Goal: Transaction & Acquisition: Purchase product/service

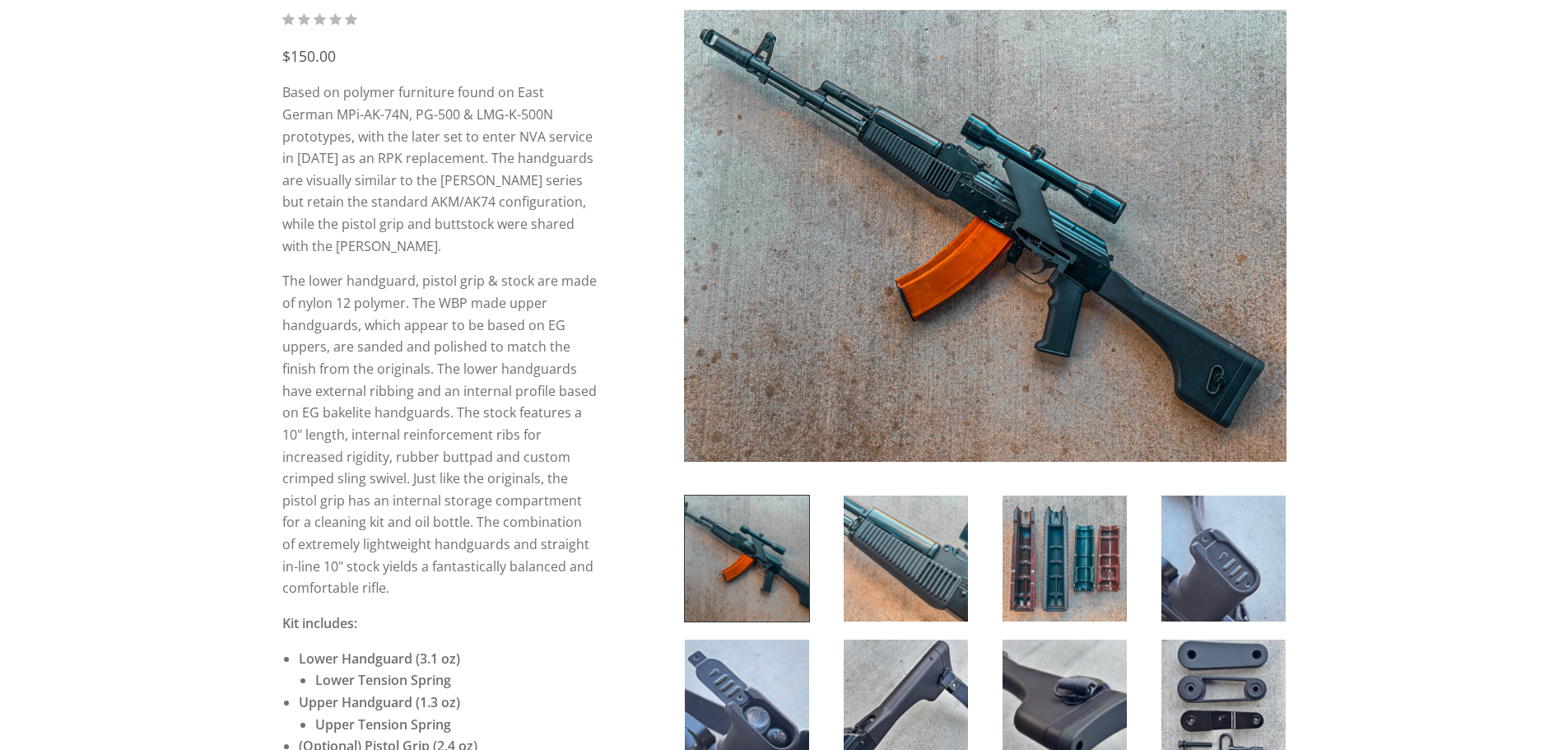
scroll to position [411, 0]
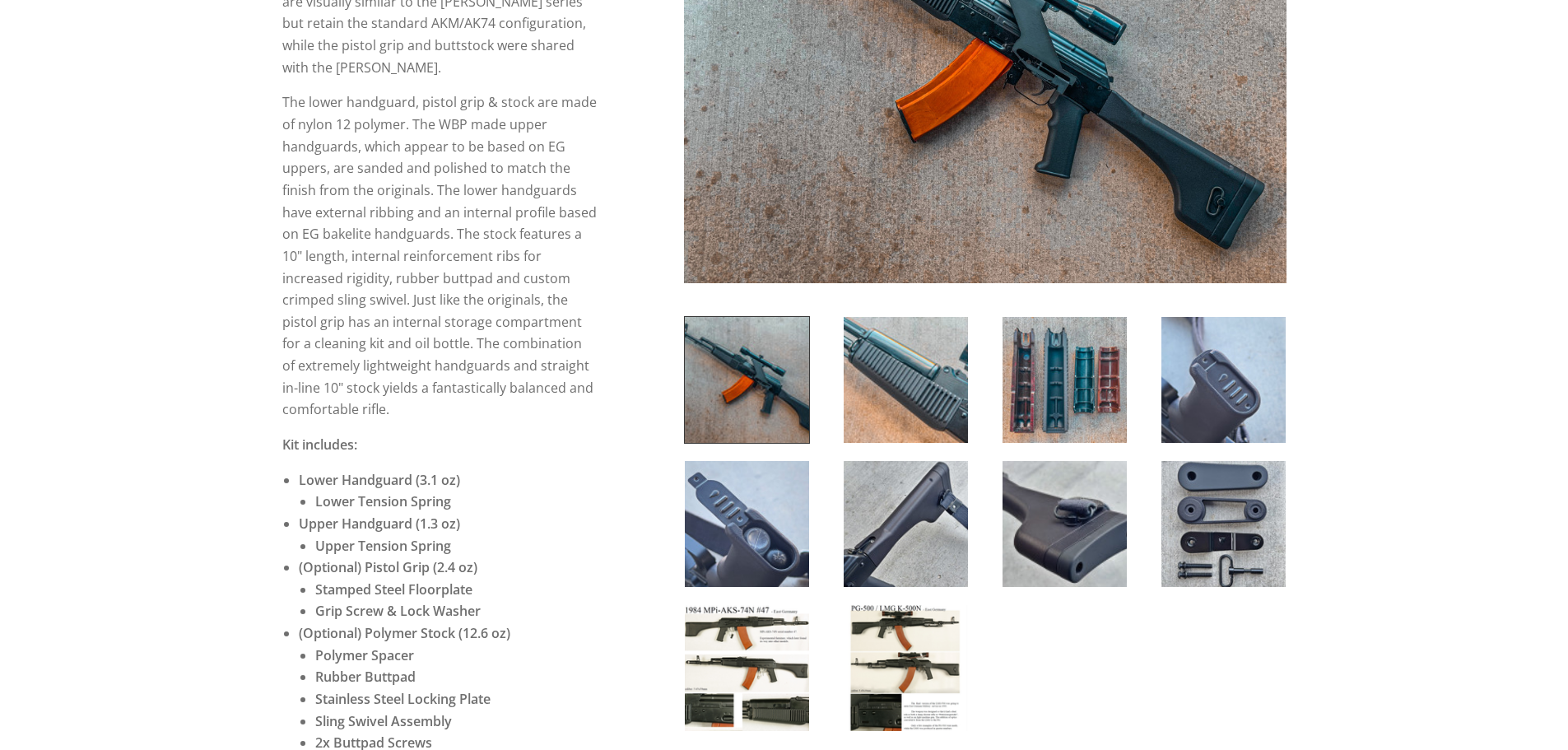
click at [765, 529] on img at bounding box center [746, 524] width 124 height 126
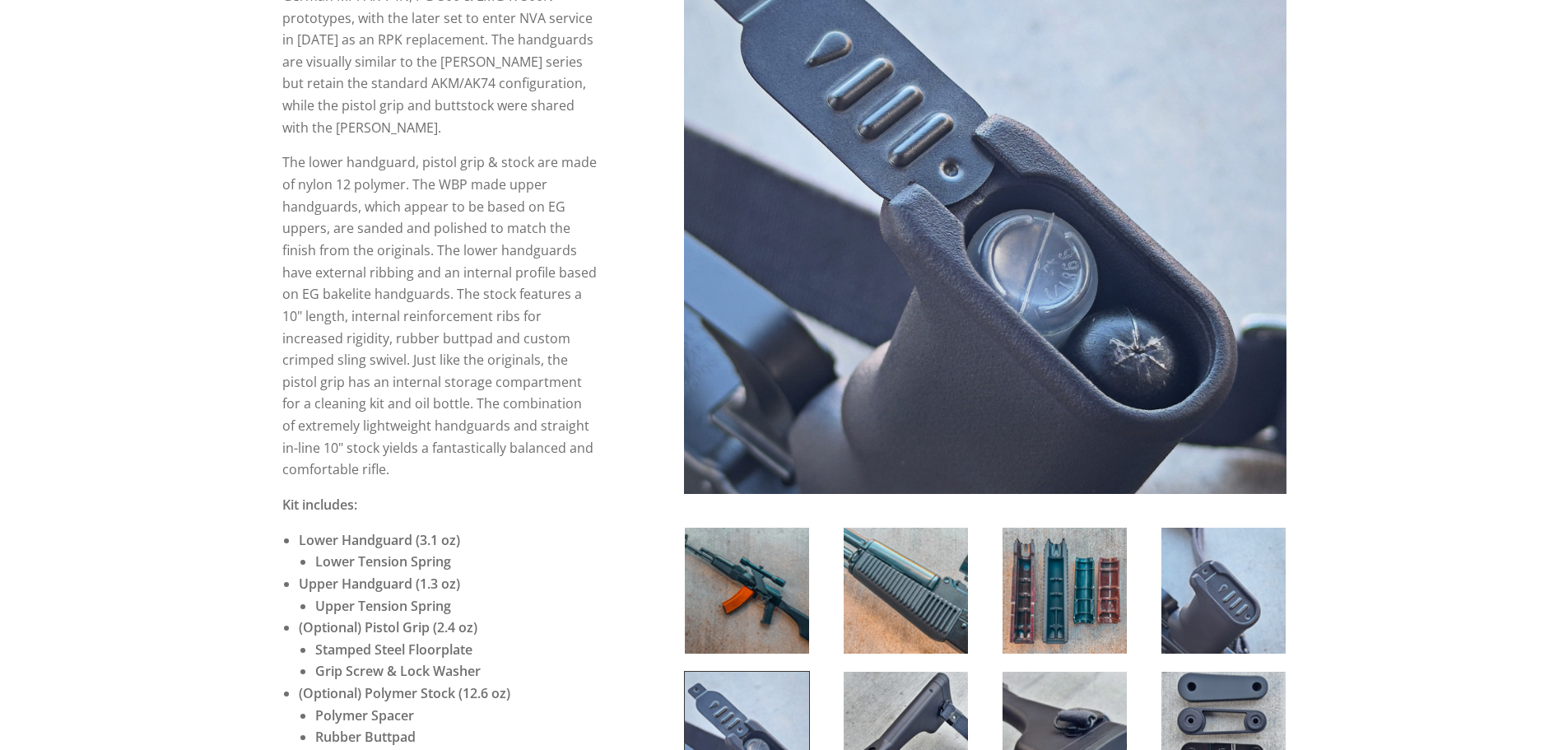
scroll to position [494, 0]
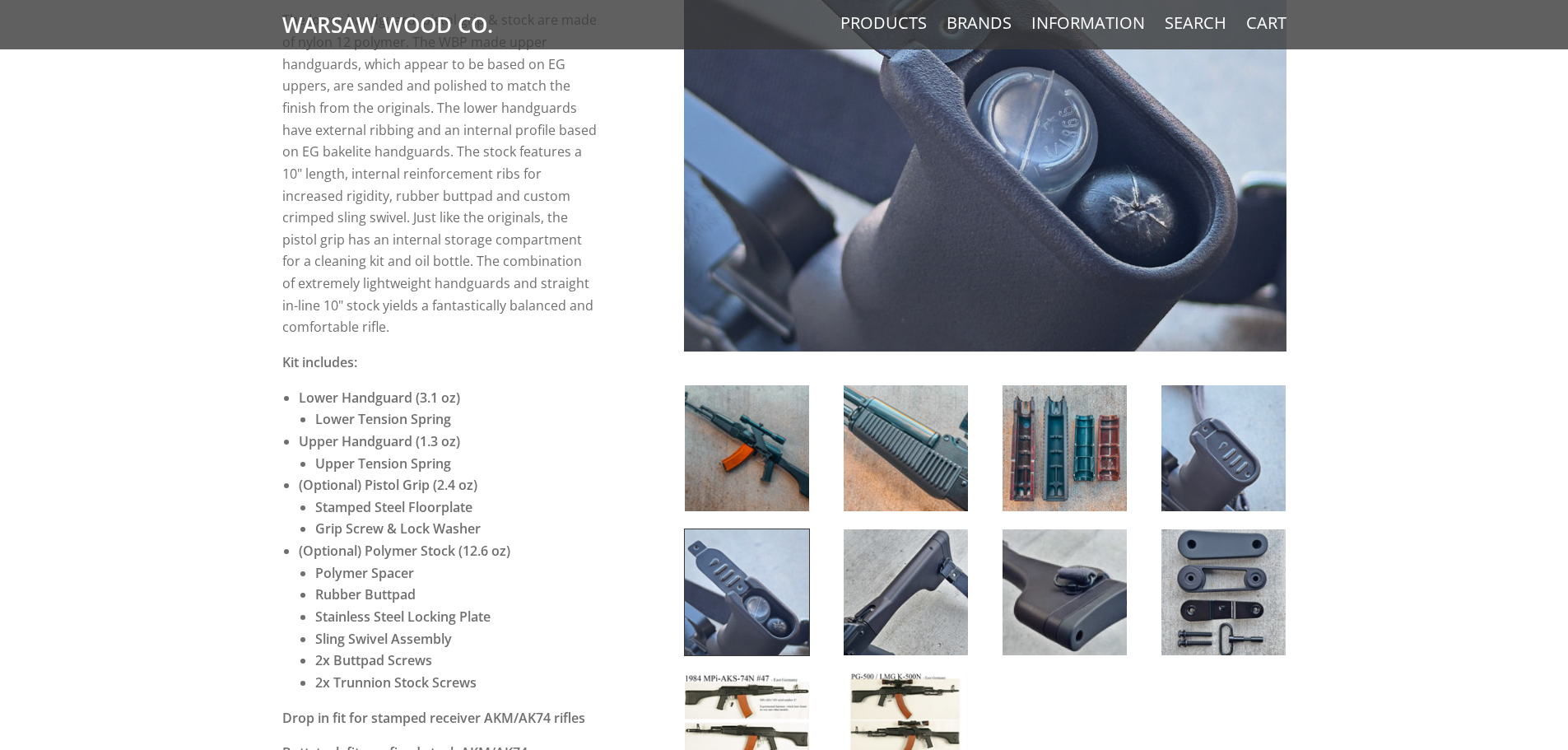
click at [1203, 448] on img at bounding box center [1223, 448] width 124 height 126
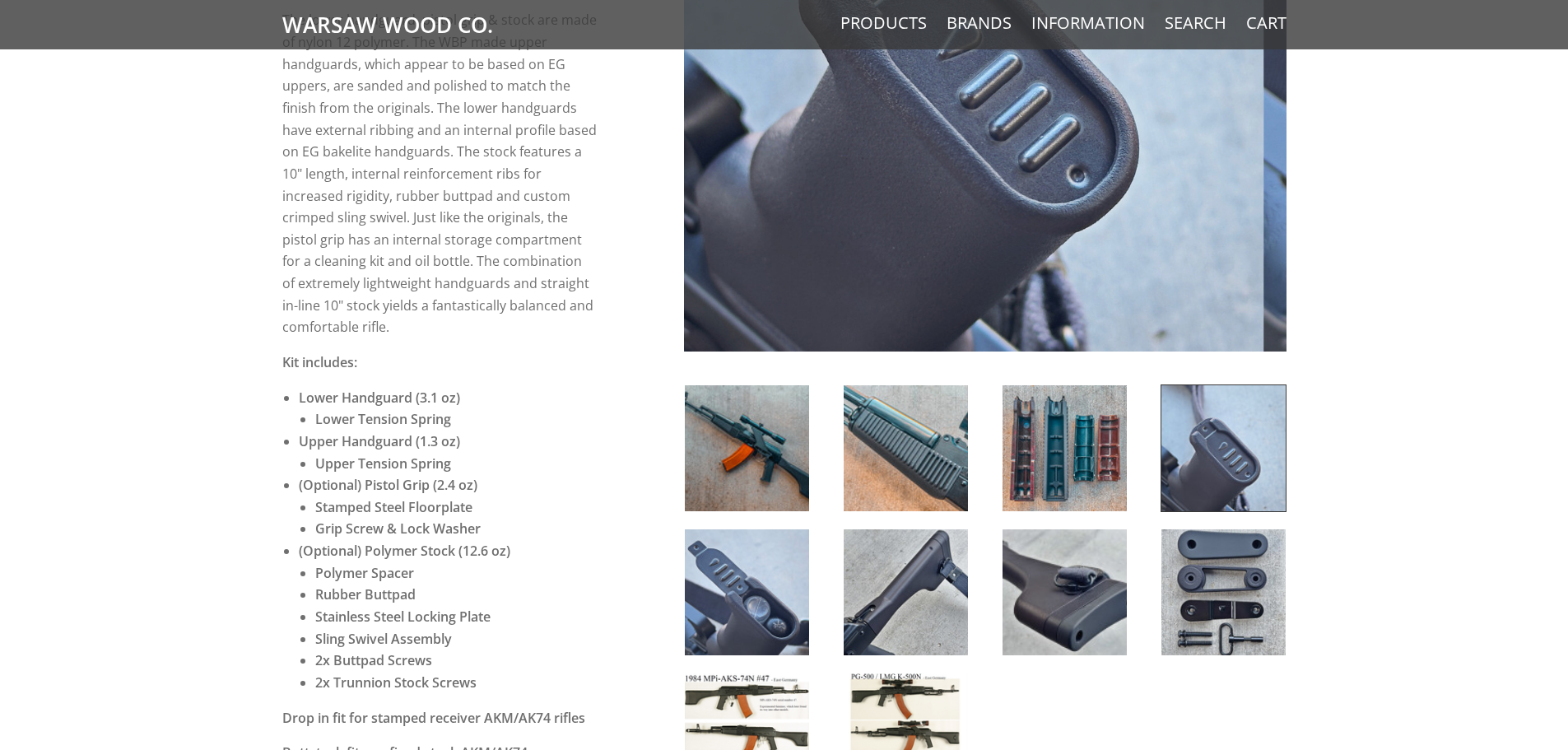
click at [997, 588] on div at bounding box center [1065, 592] width 159 height 127
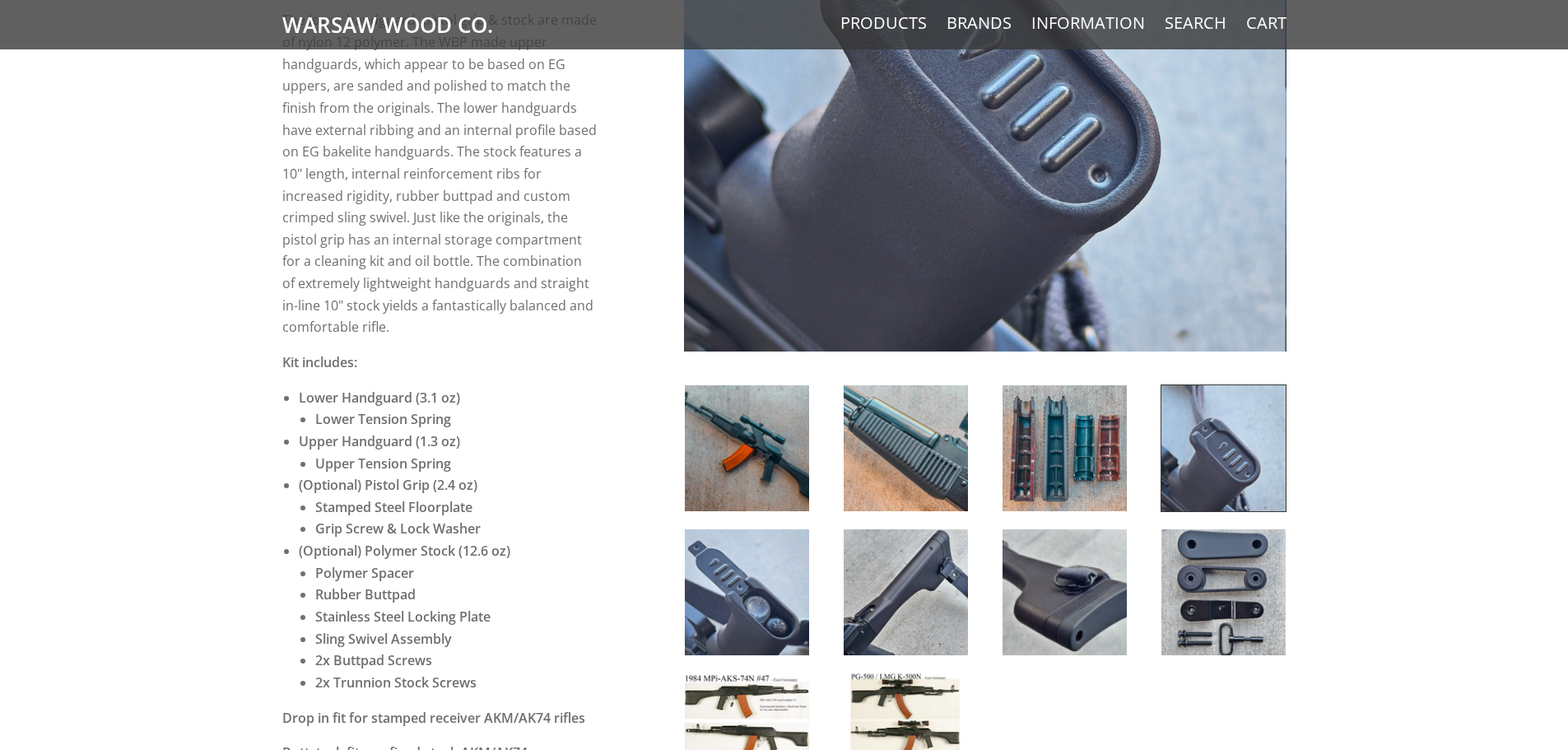
click at [917, 595] on img at bounding box center [905, 592] width 124 height 126
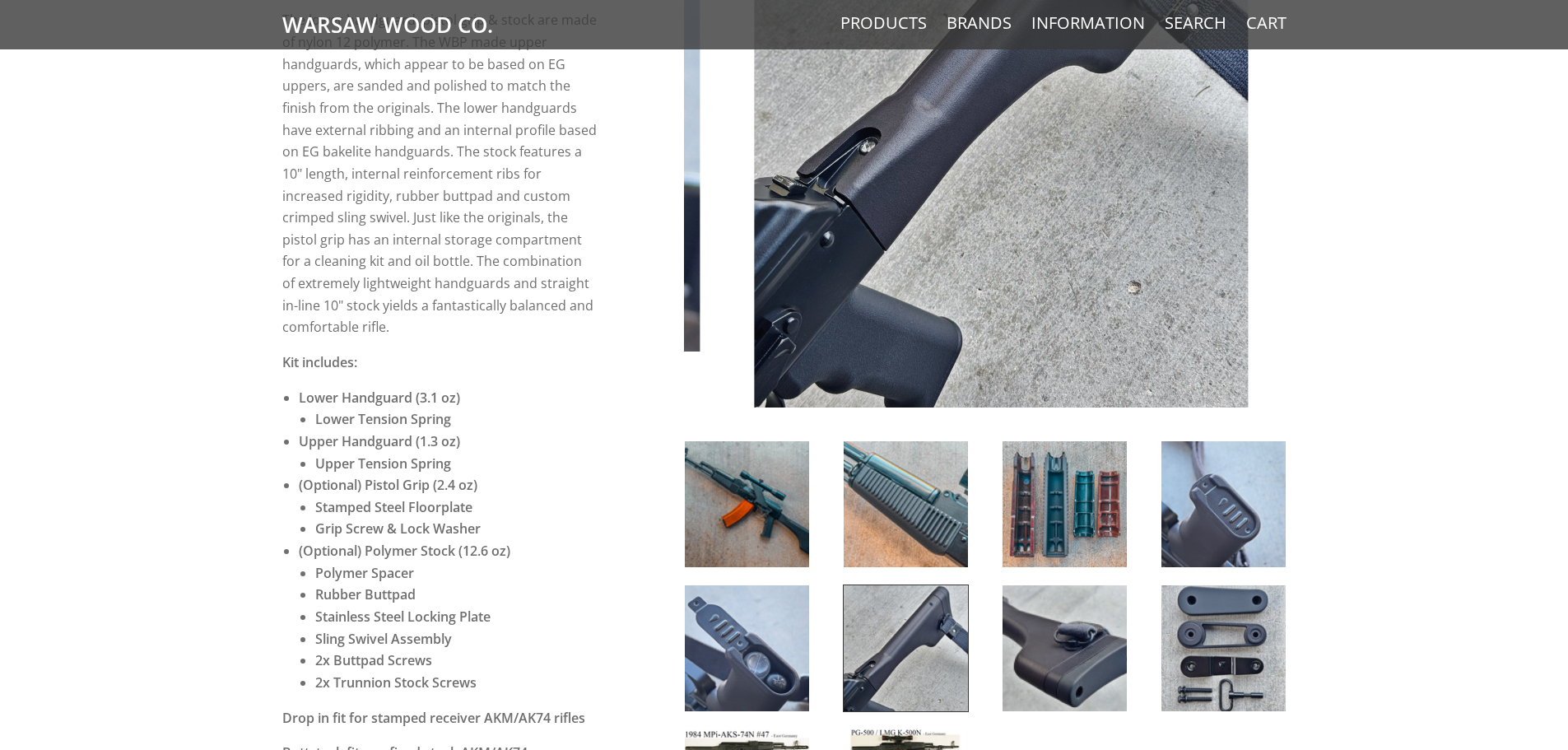
click at [766, 628] on img at bounding box center [746, 649] width 124 height 126
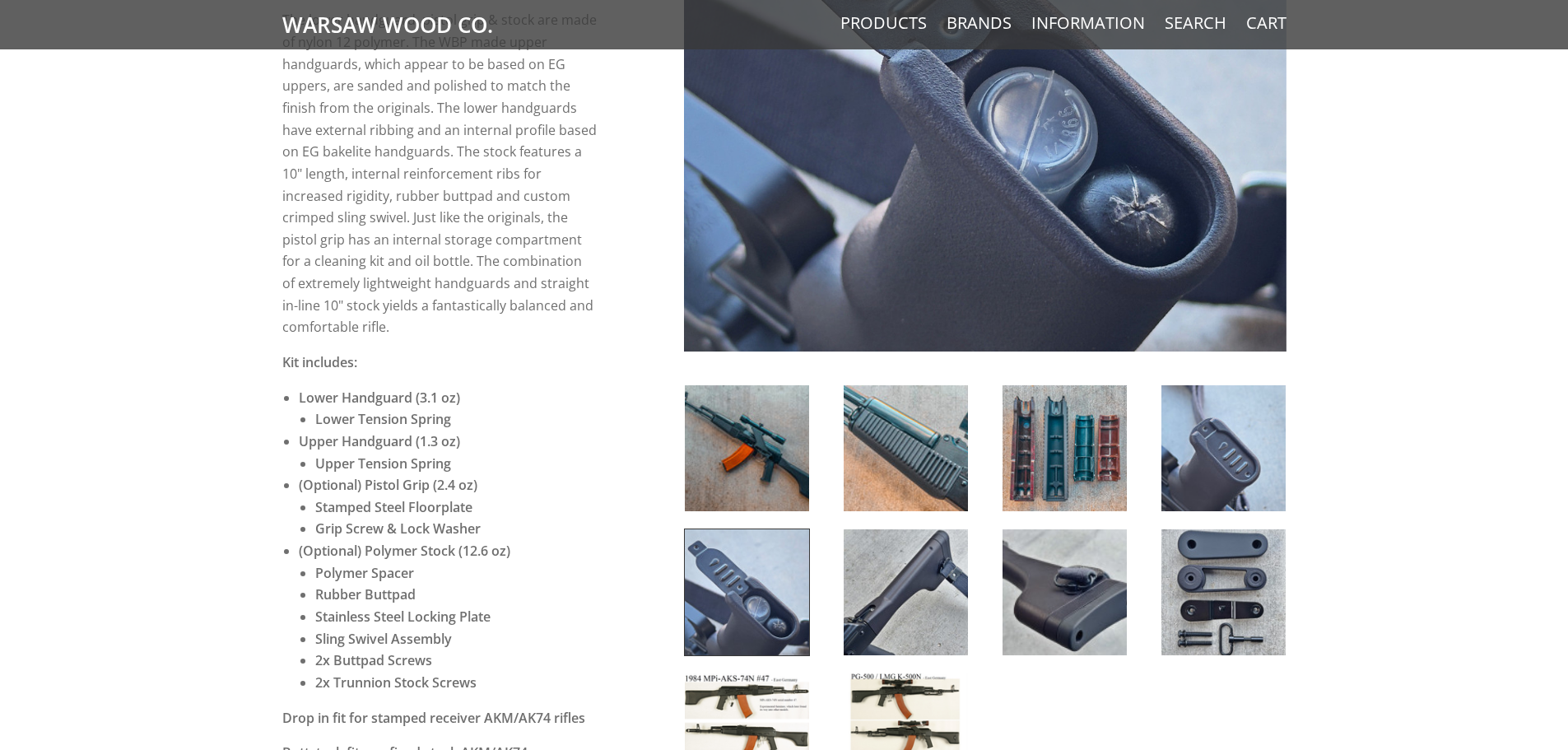
click at [1085, 561] on img at bounding box center [1065, 592] width 124 height 126
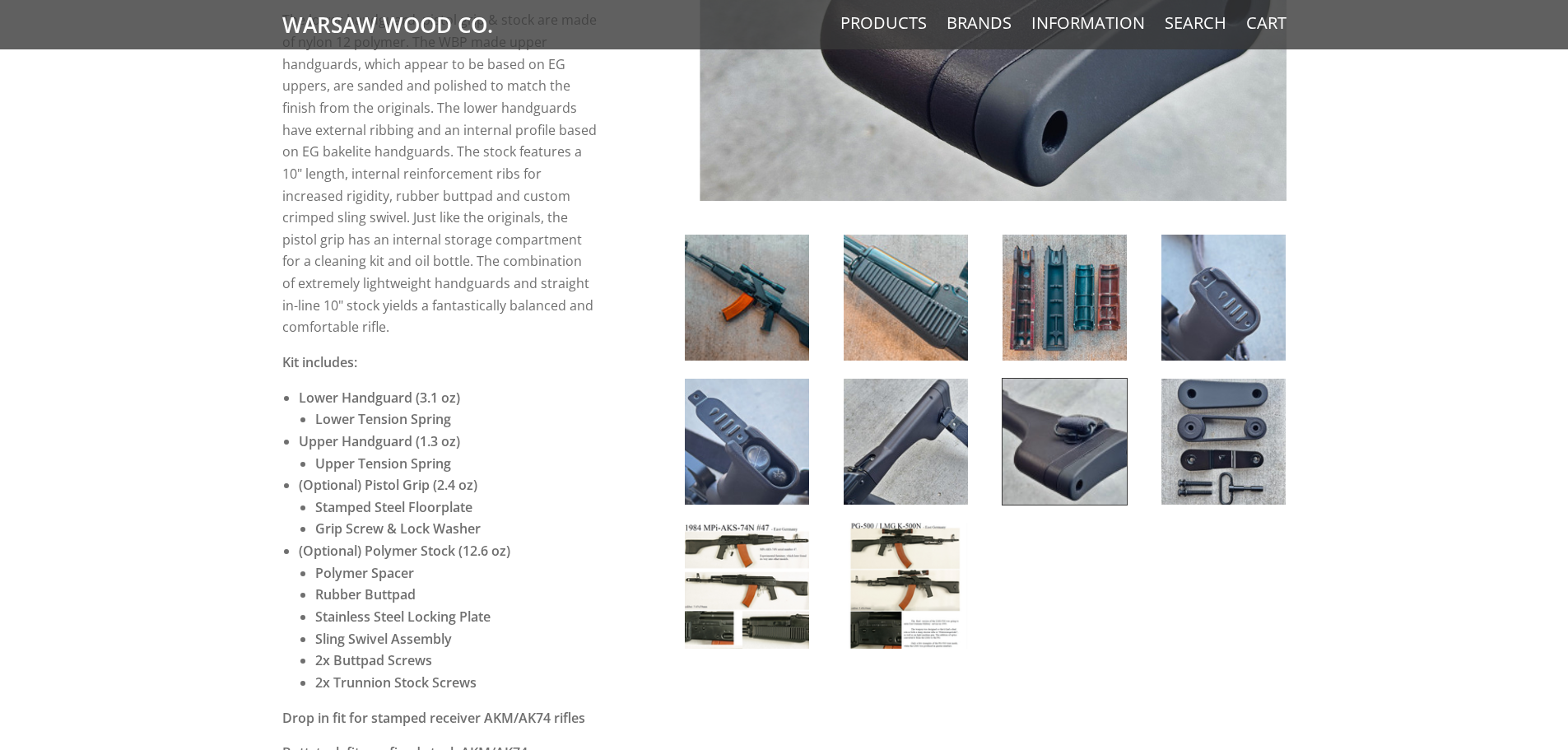
click at [1199, 463] on img at bounding box center [1223, 442] width 124 height 126
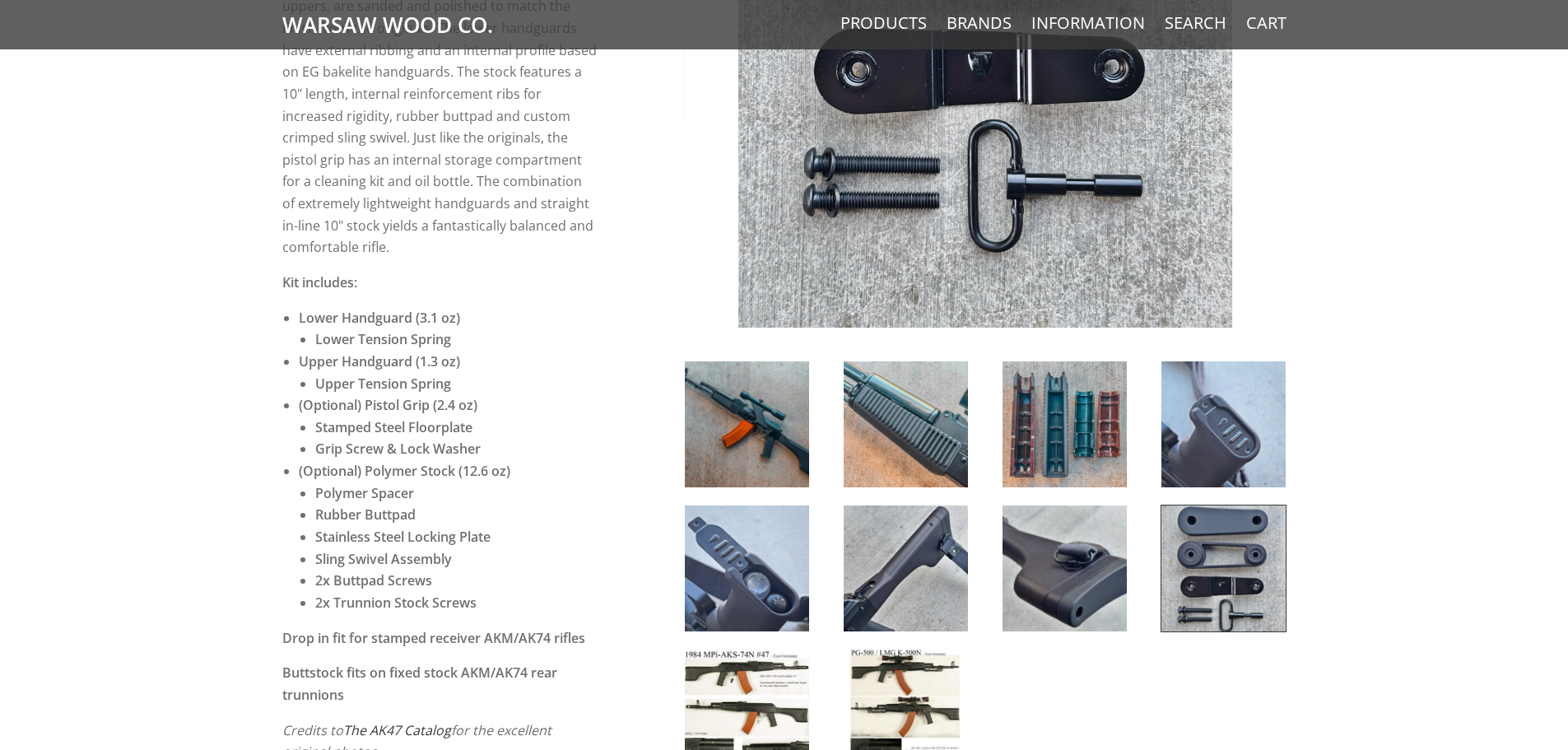
scroll to position [577, 0]
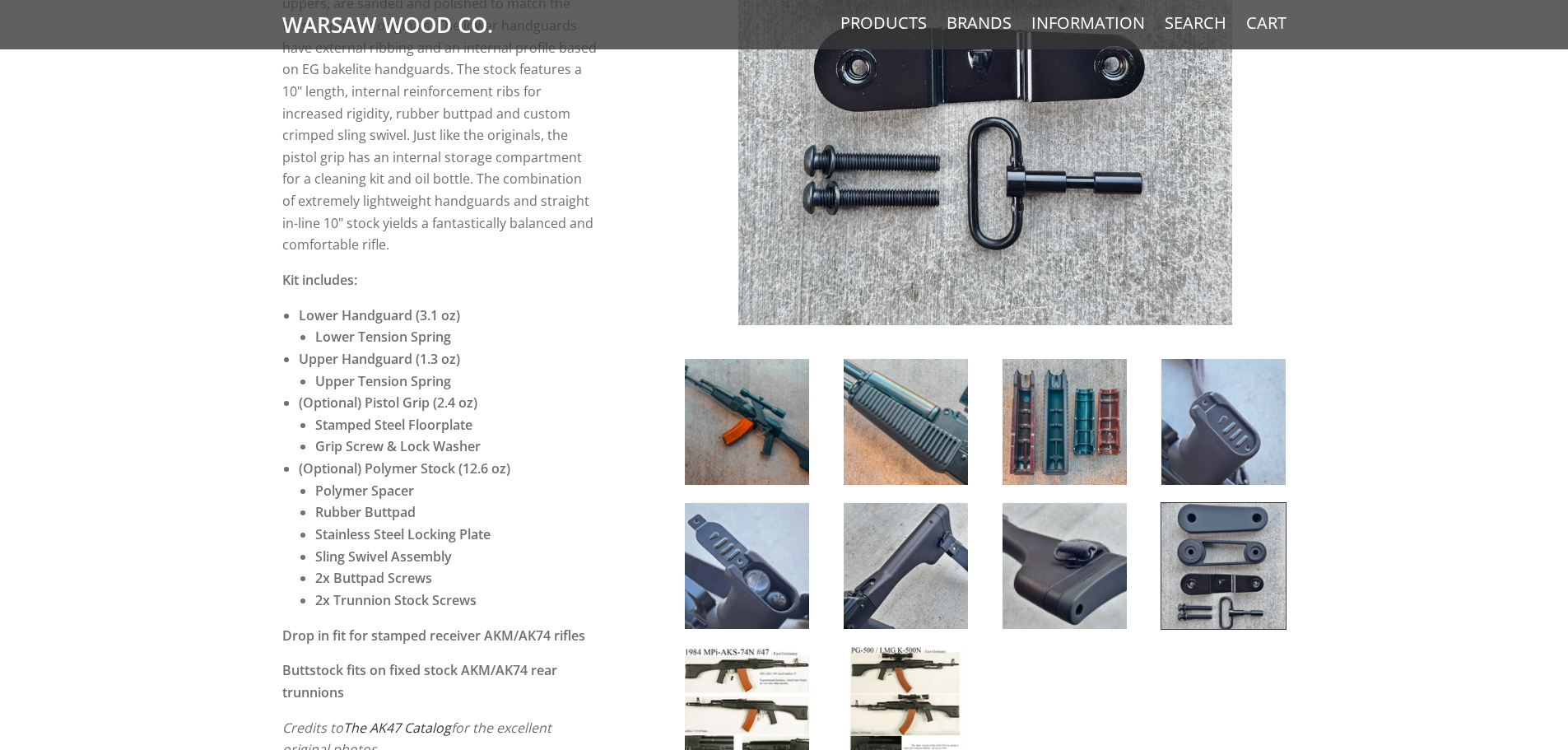
click at [758, 661] on img at bounding box center [746, 710] width 124 height 126
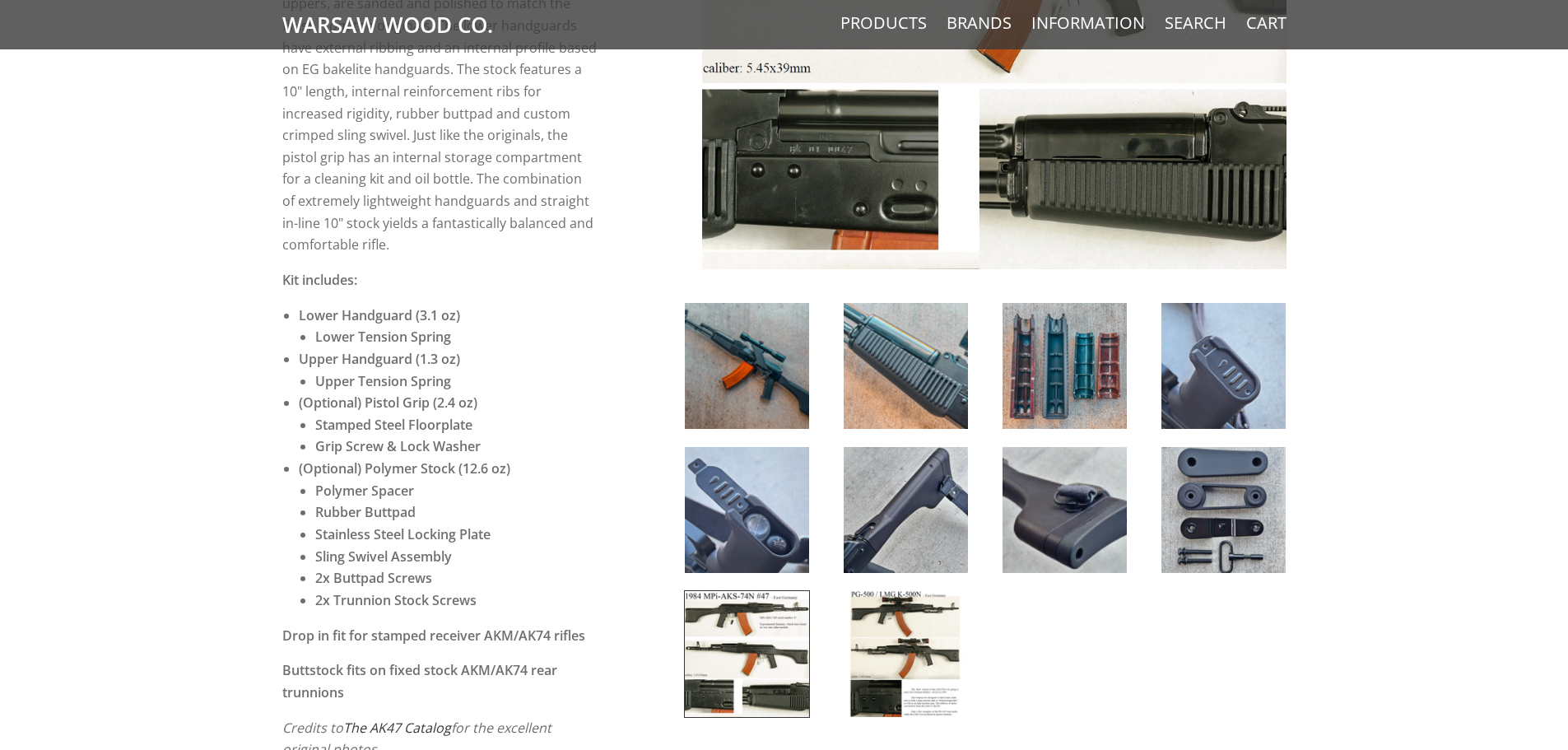
click at [855, 617] on img at bounding box center [905, 654] width 124 height 126
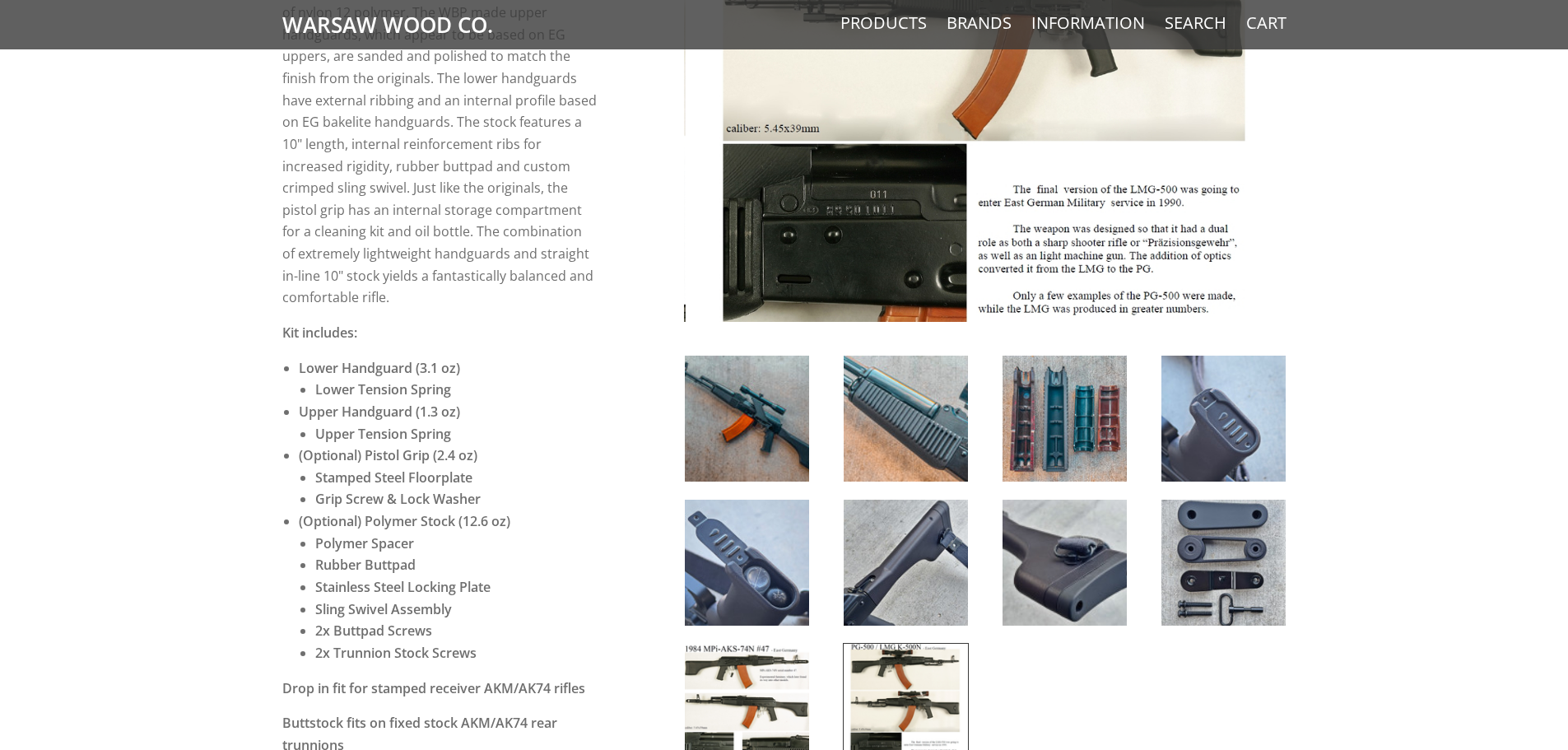
scroll to position [494, 0]
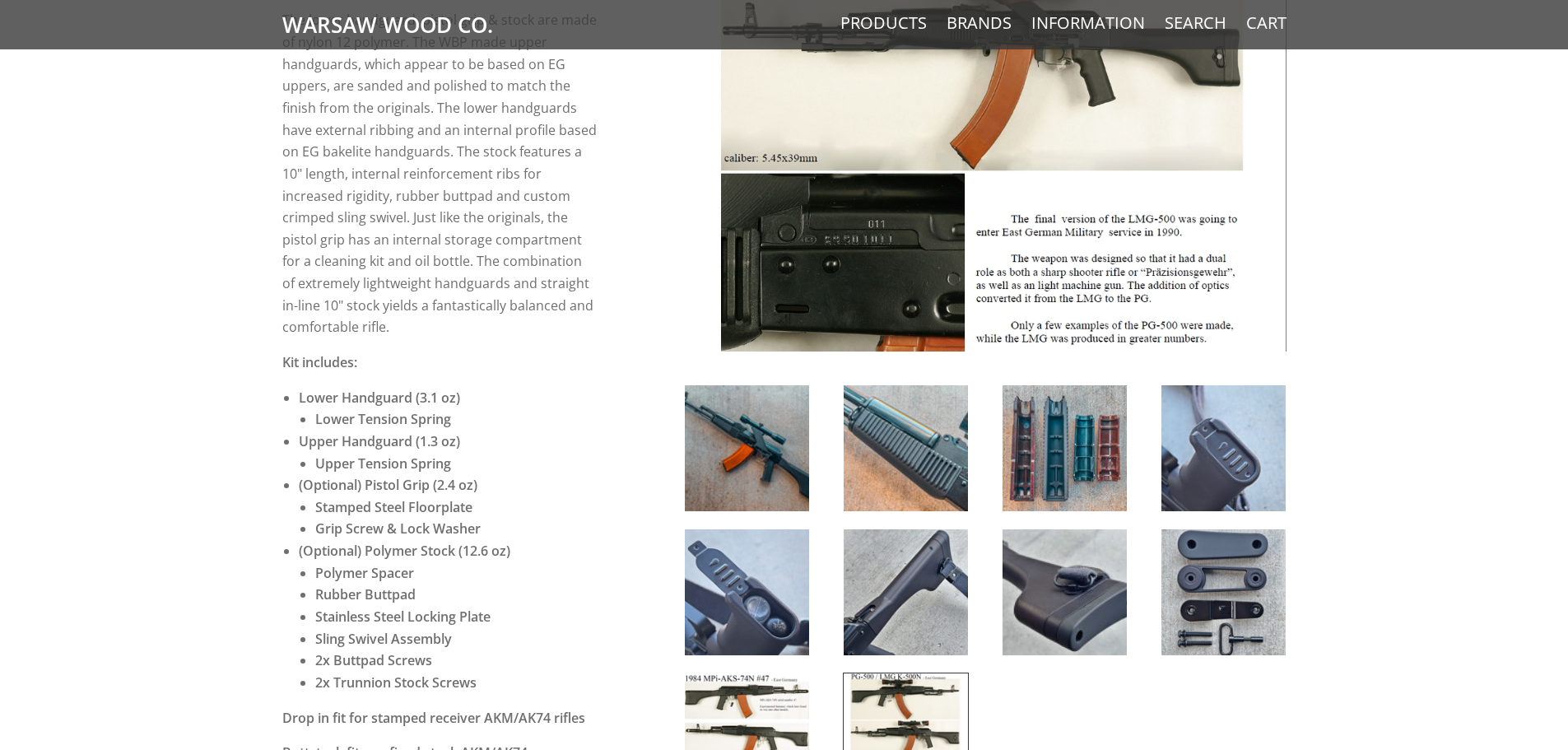
click at [776, 597] on img at bounding box center [746, 592] width 124 height 126
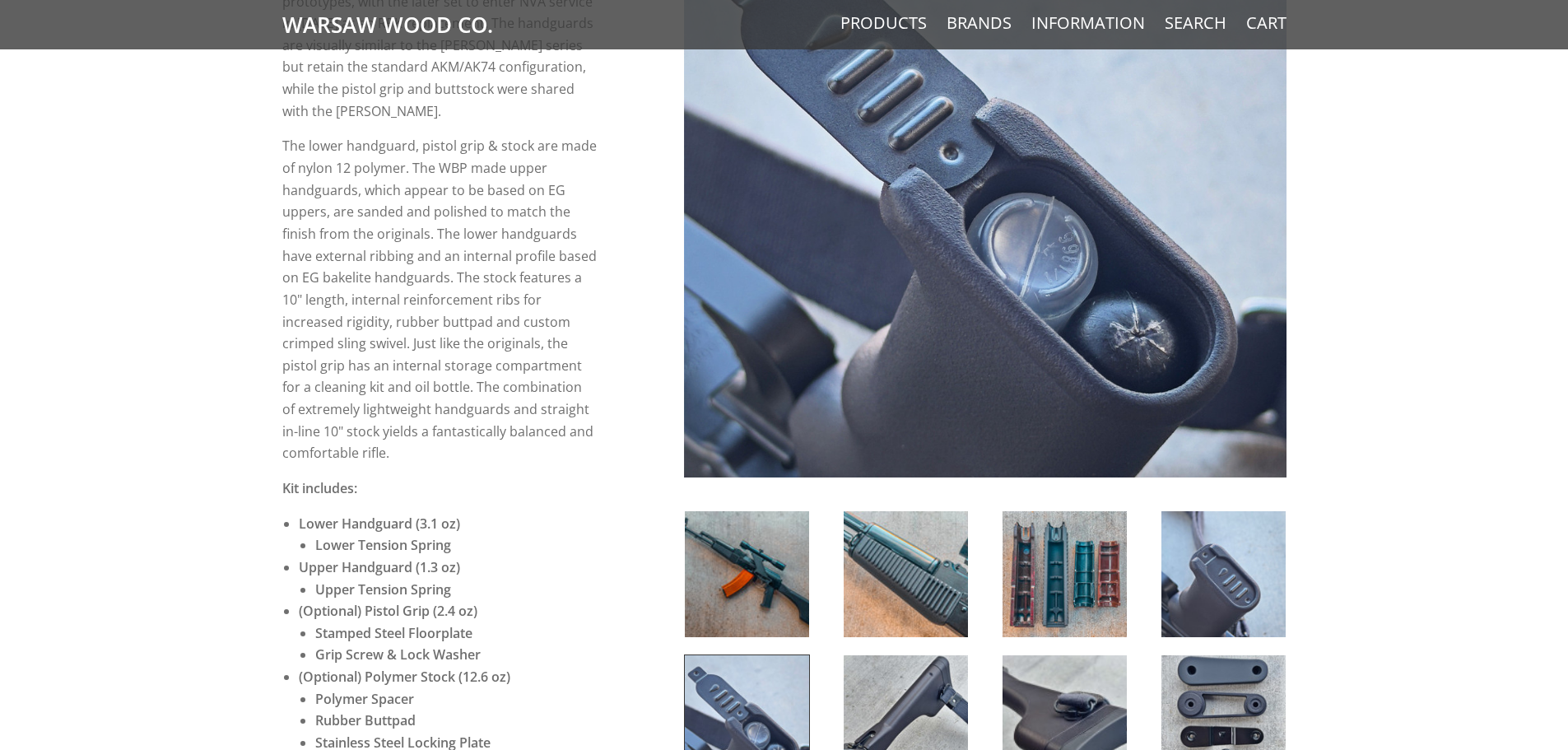
scroll to position [329, 0]
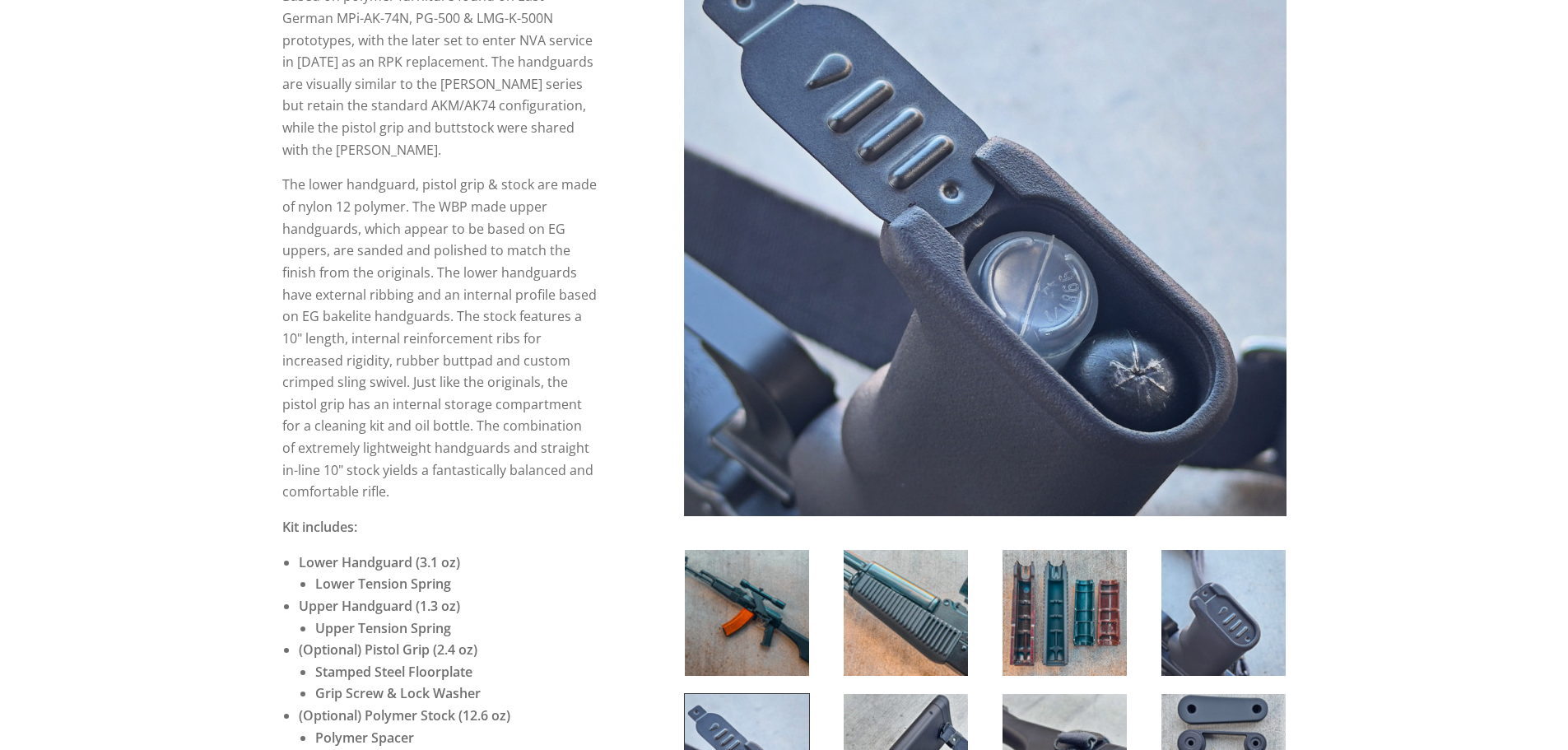
click at [782, 644] on img at bounding box center [746, 613] width 124 height 126
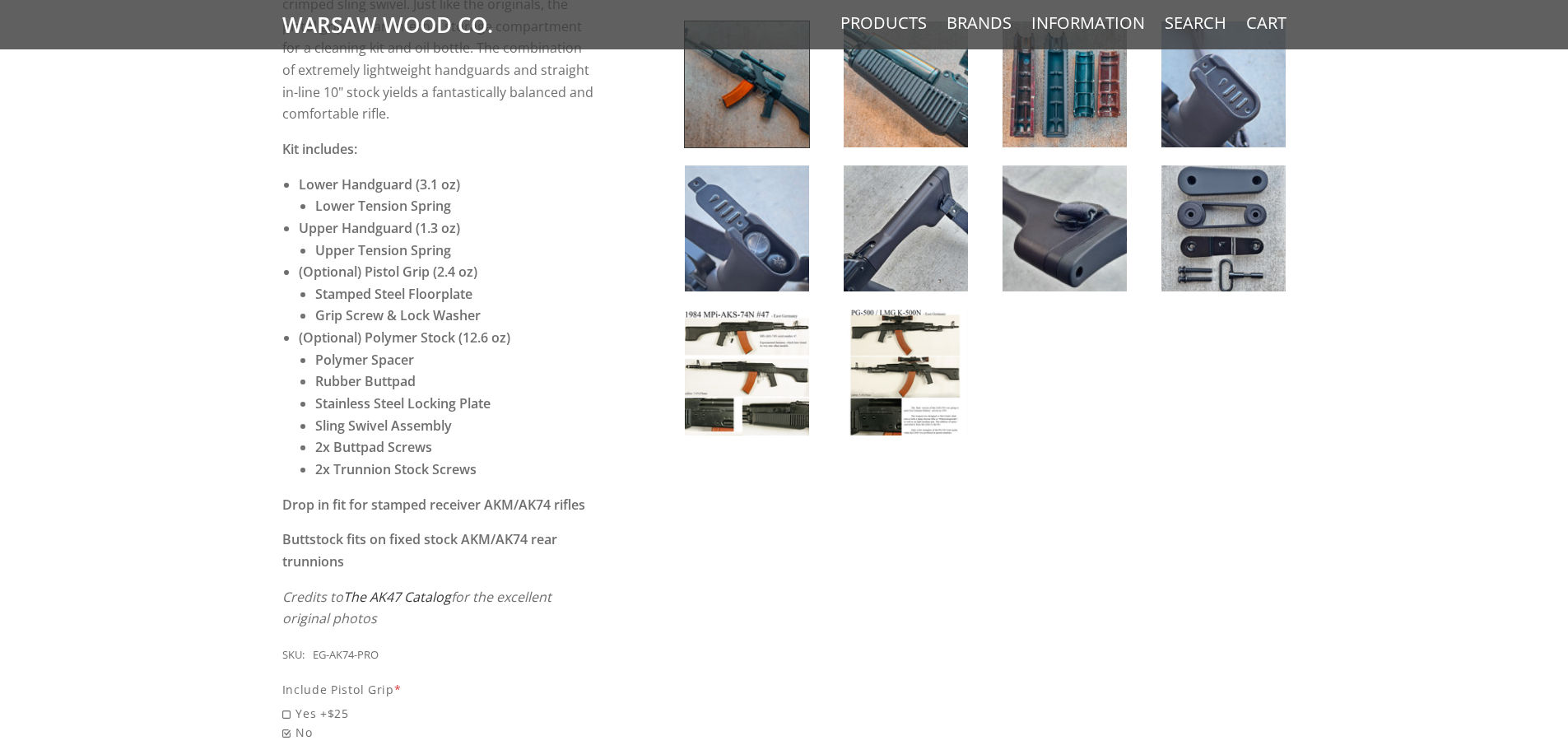
scroll to position [988, 0]
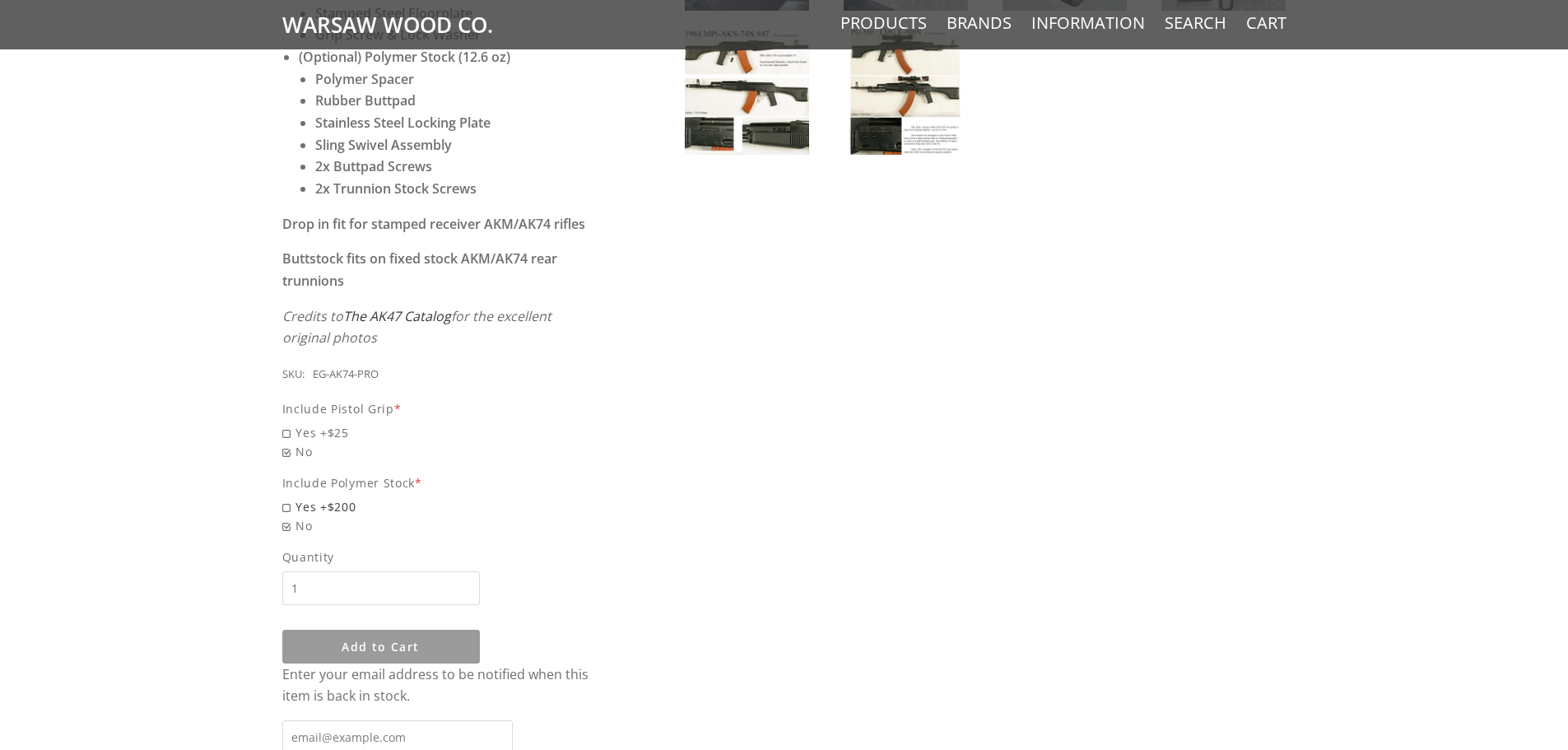
click at [290, 497] on span "Yes +$200" at bounding box center [440, 506] width 315 height 19
click at [290, 497] on input "Yes +$200" at bounding box center [397, 497] width 230 height 1
radio input "true"
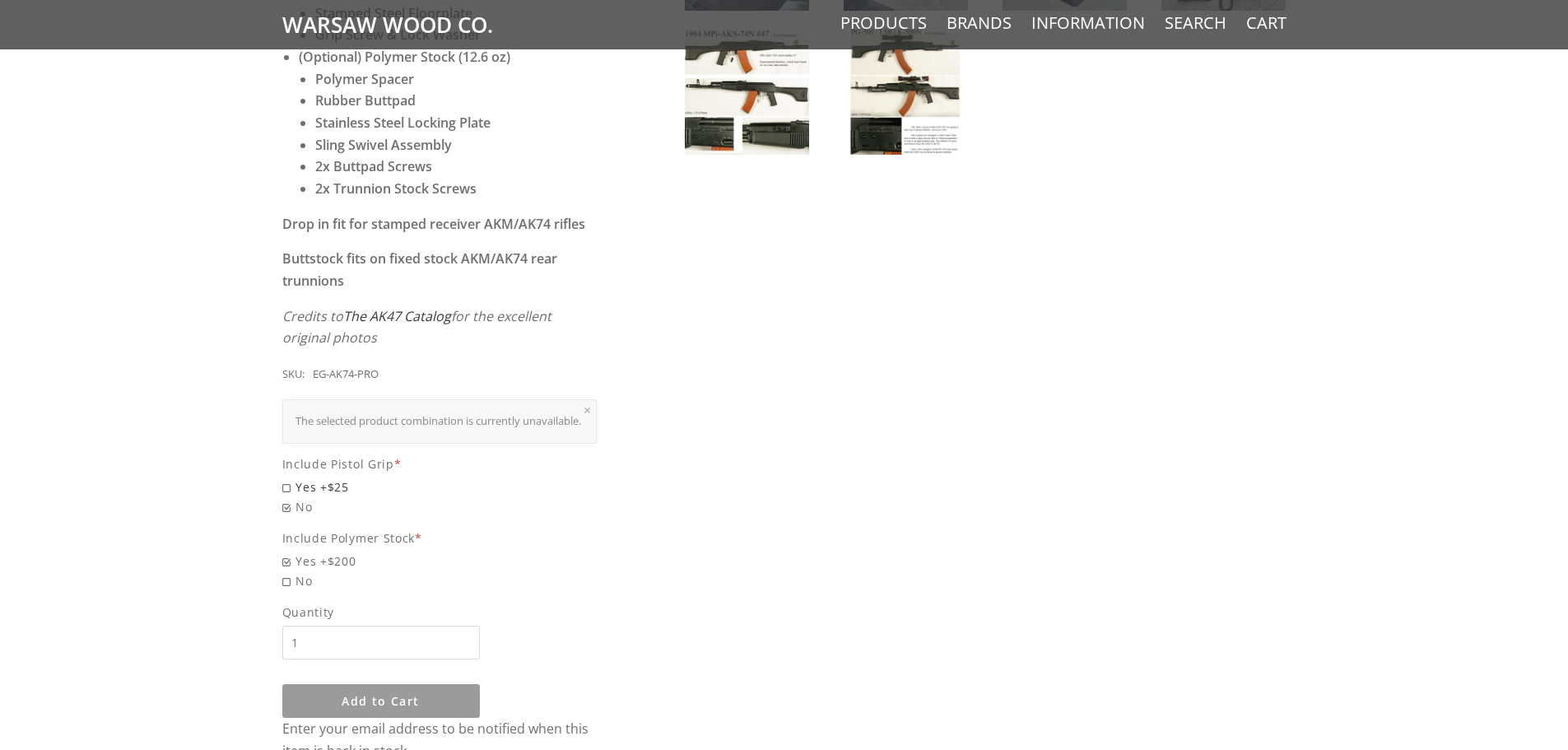
click at [291, 488] on span "Yes +$25" at bounding box center [440, 487] width 315 height 19
click at [291, 478] on input "Yes +$25" at bounding box center [397, 478] width 230 height 1
radio input "true"
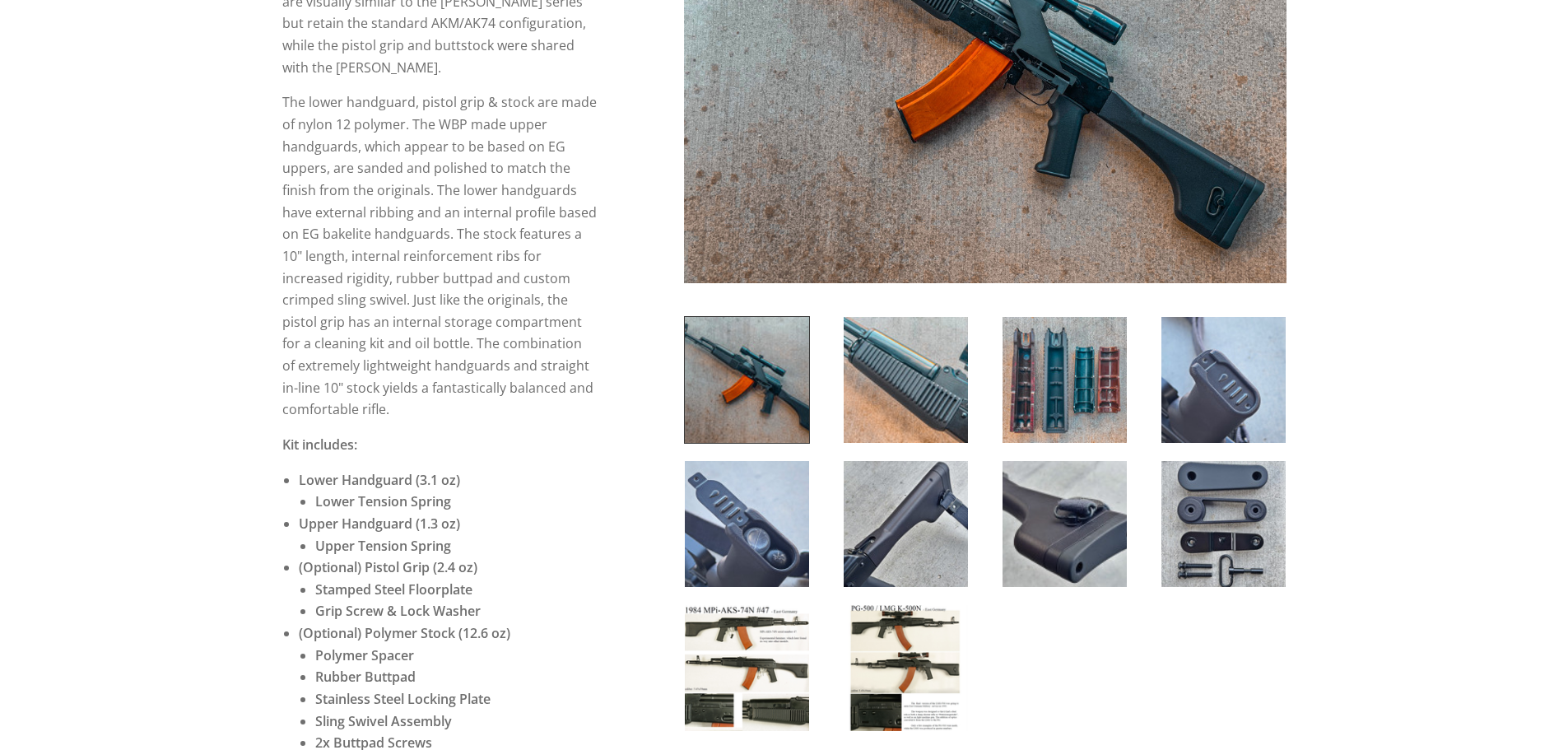
scroll to position [0, 0]
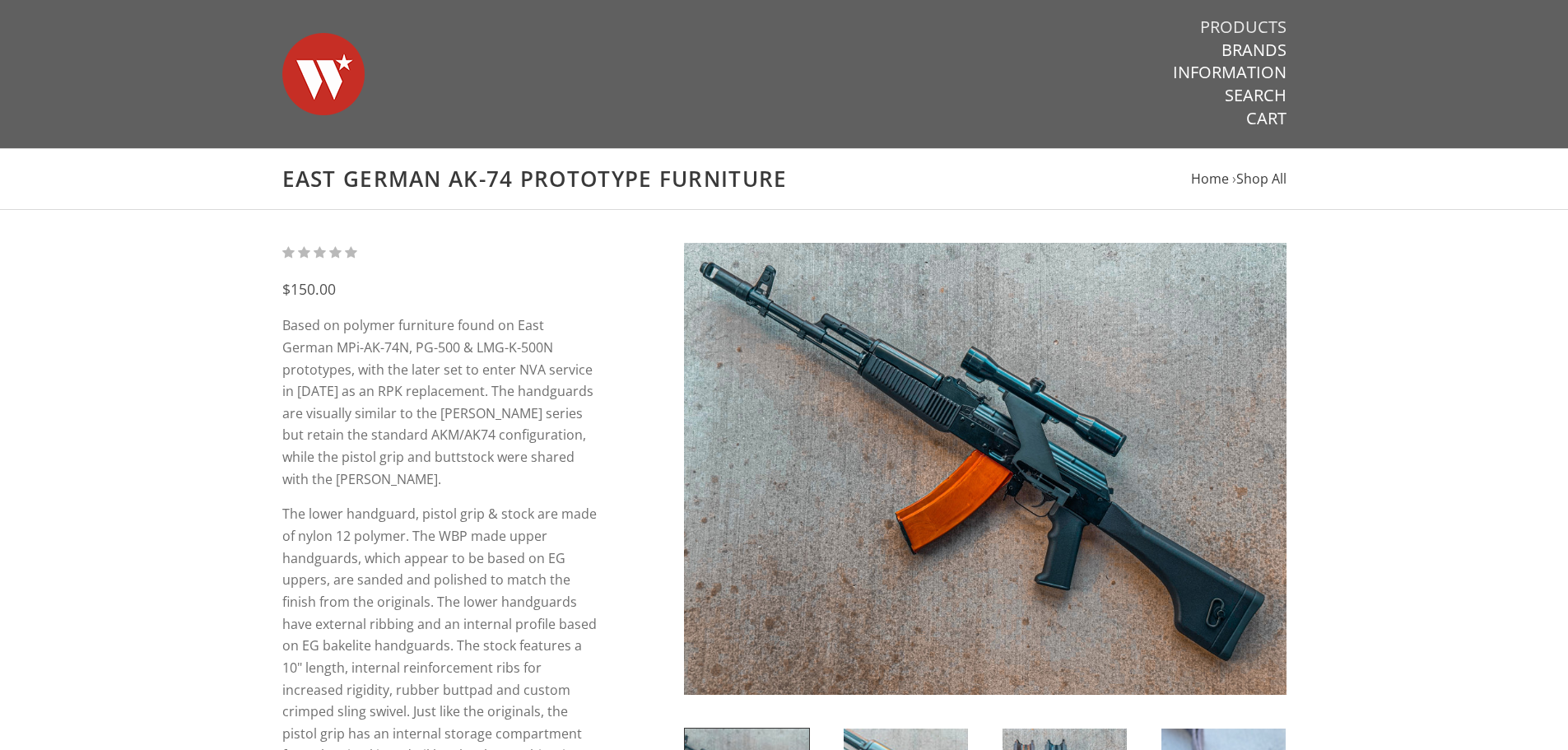
click at [1261, 23] on link "Products" at bounding box center [1243, 28] width 86 height 22
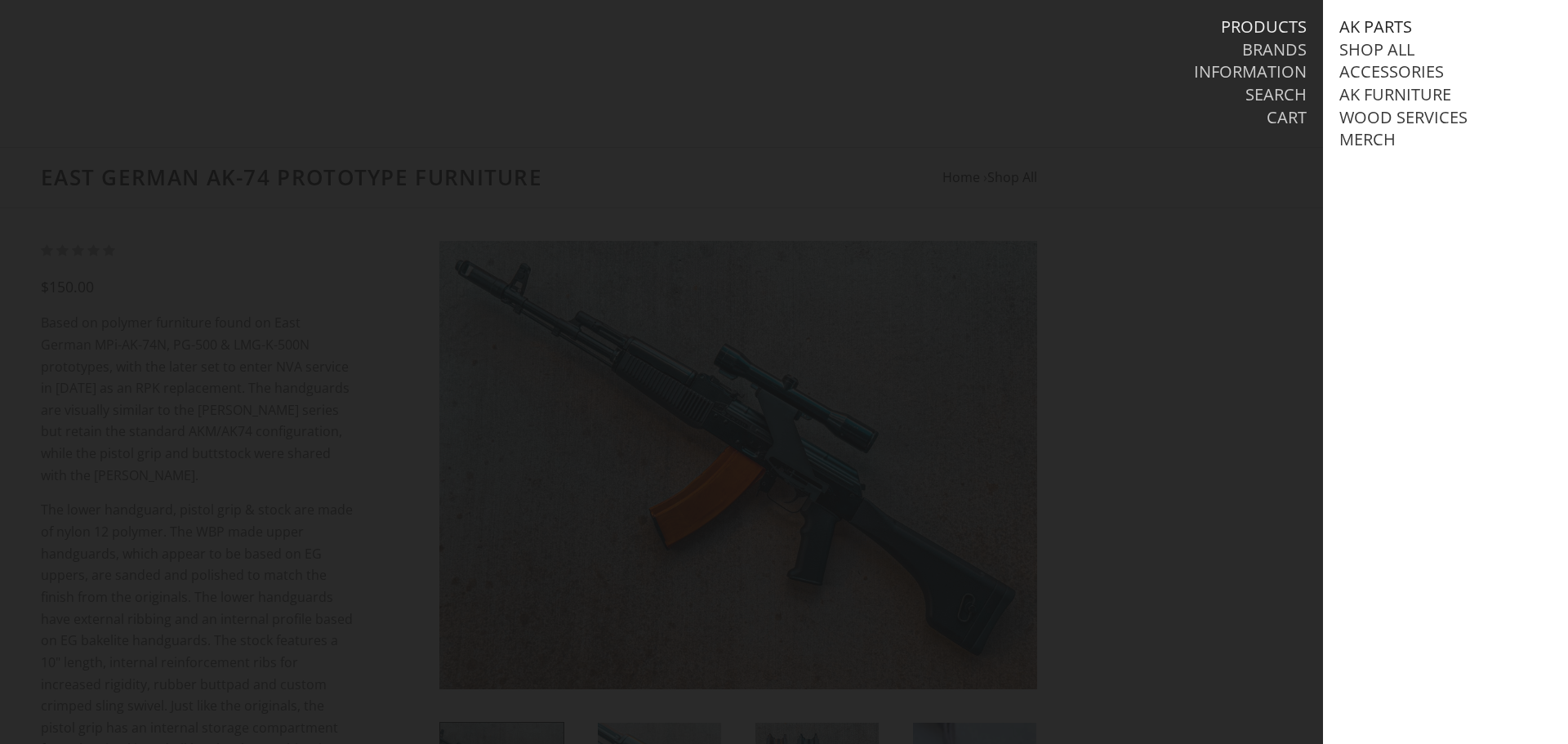
click at [1378, 26] on link "AK Parts" at bounding box center [1374, 27] width 72 height 22
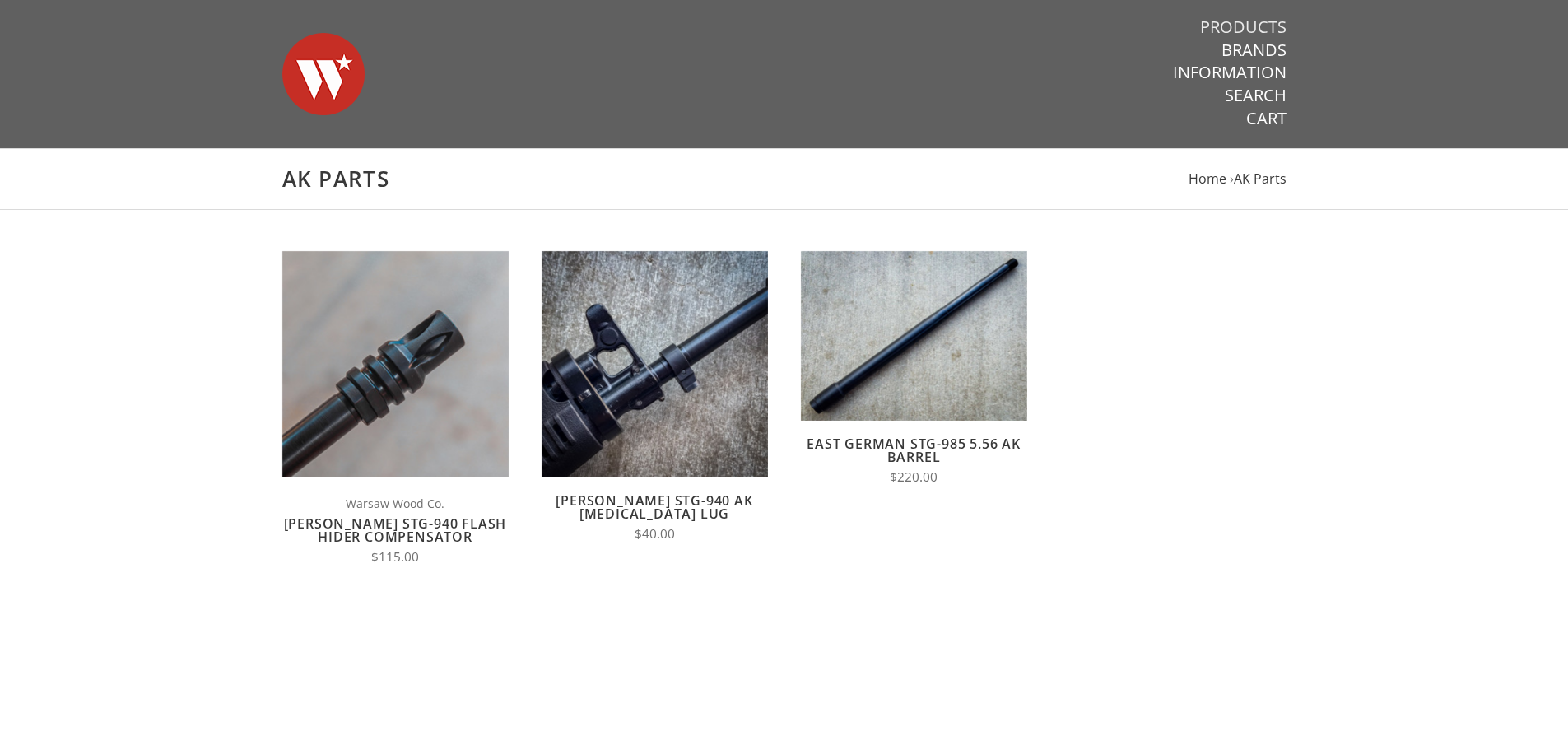
click at [1270, 21] on link "Products" at bounding box center [1243, 28] width 86 height 22
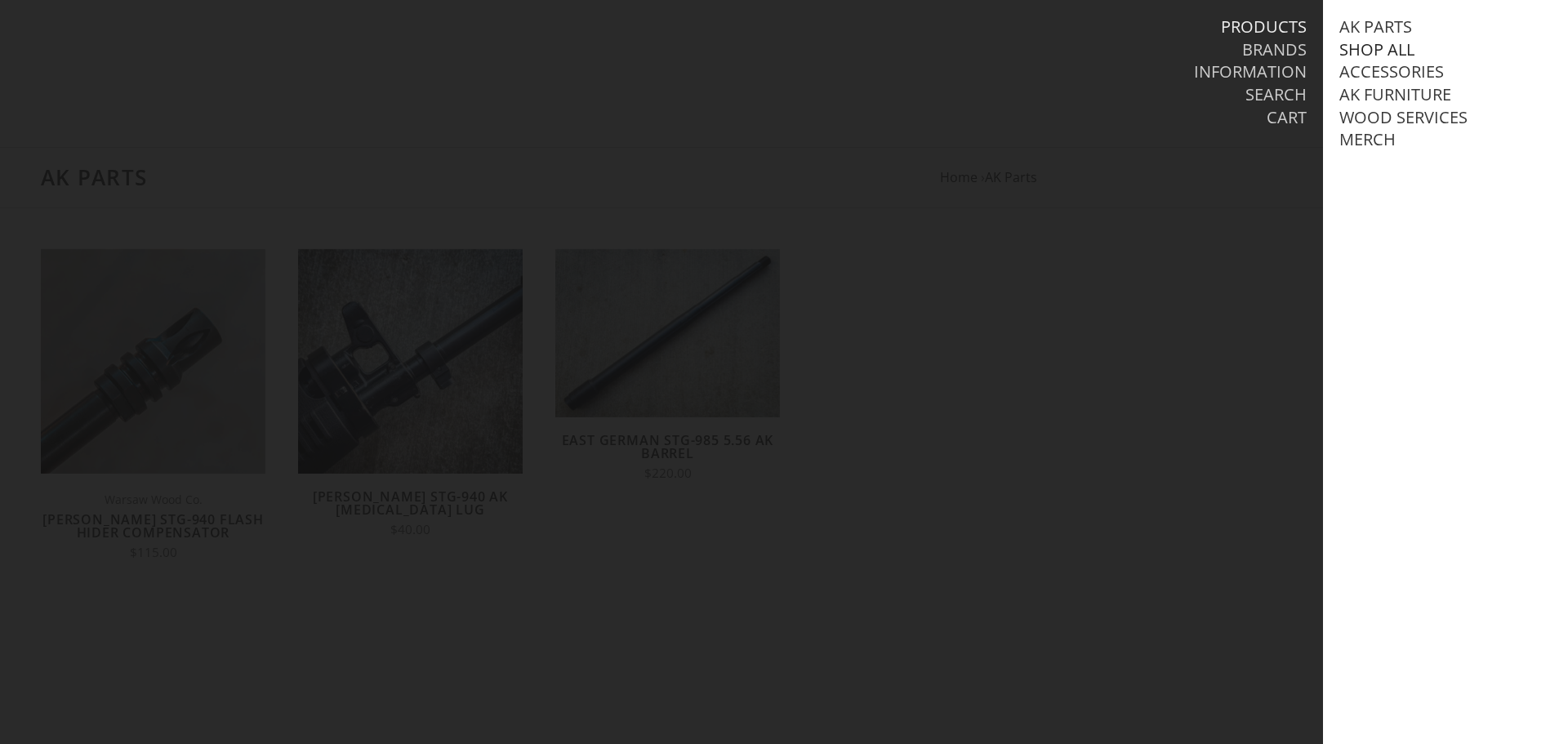
click at [1359, 54] on link "Shop All" at bounding box center [1376, 50] width 75 height 22
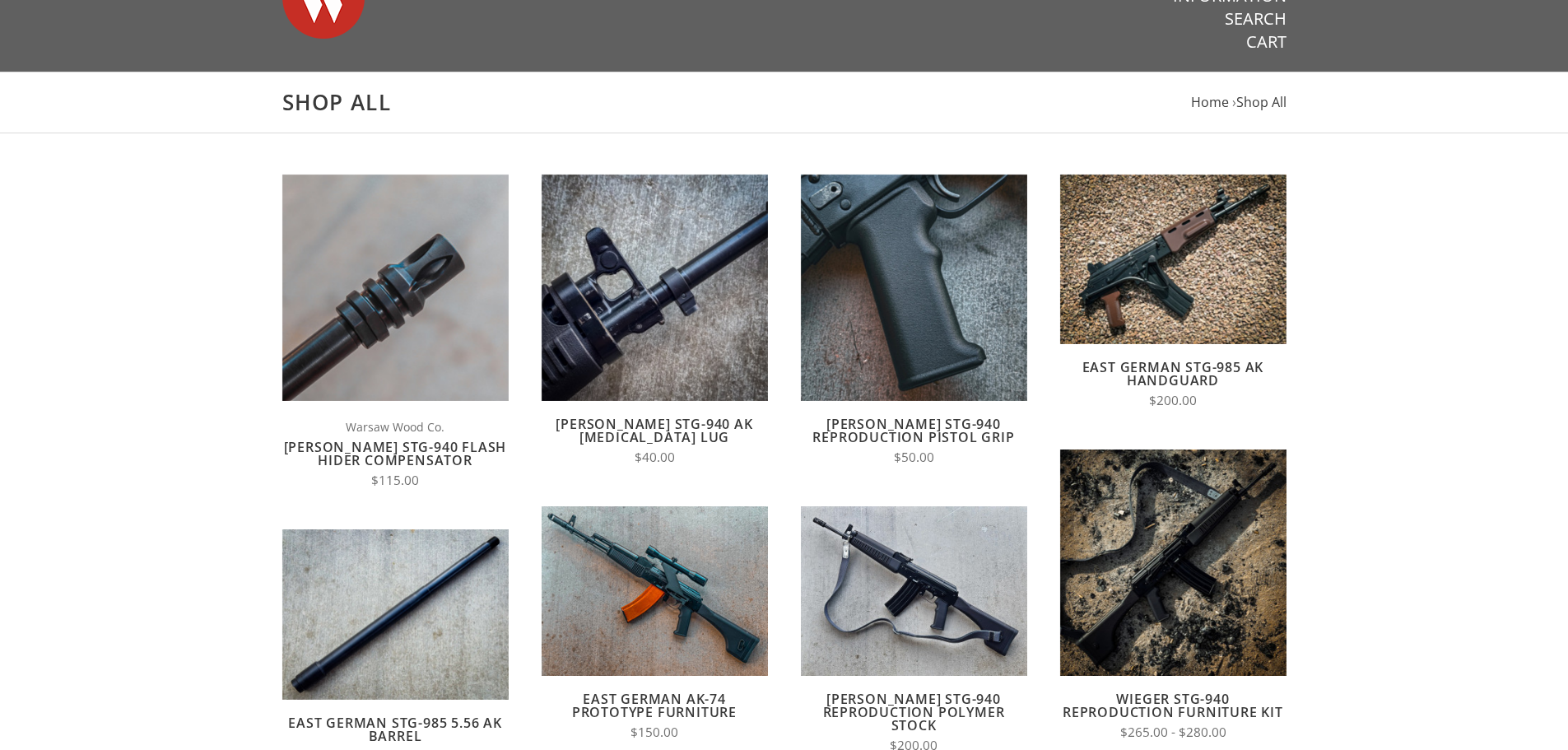
scroll to position [165, 0]
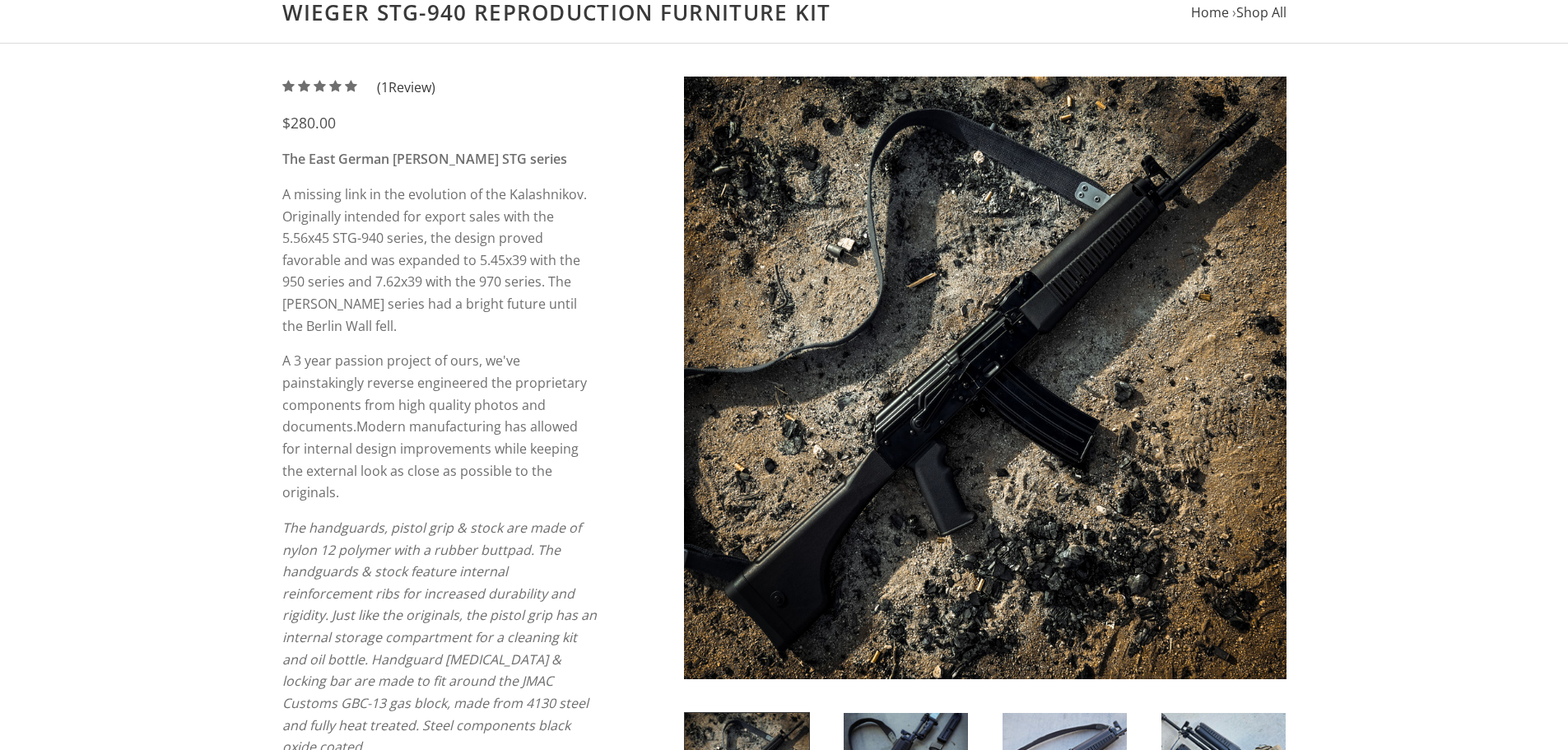
scroll to position [165, 0]
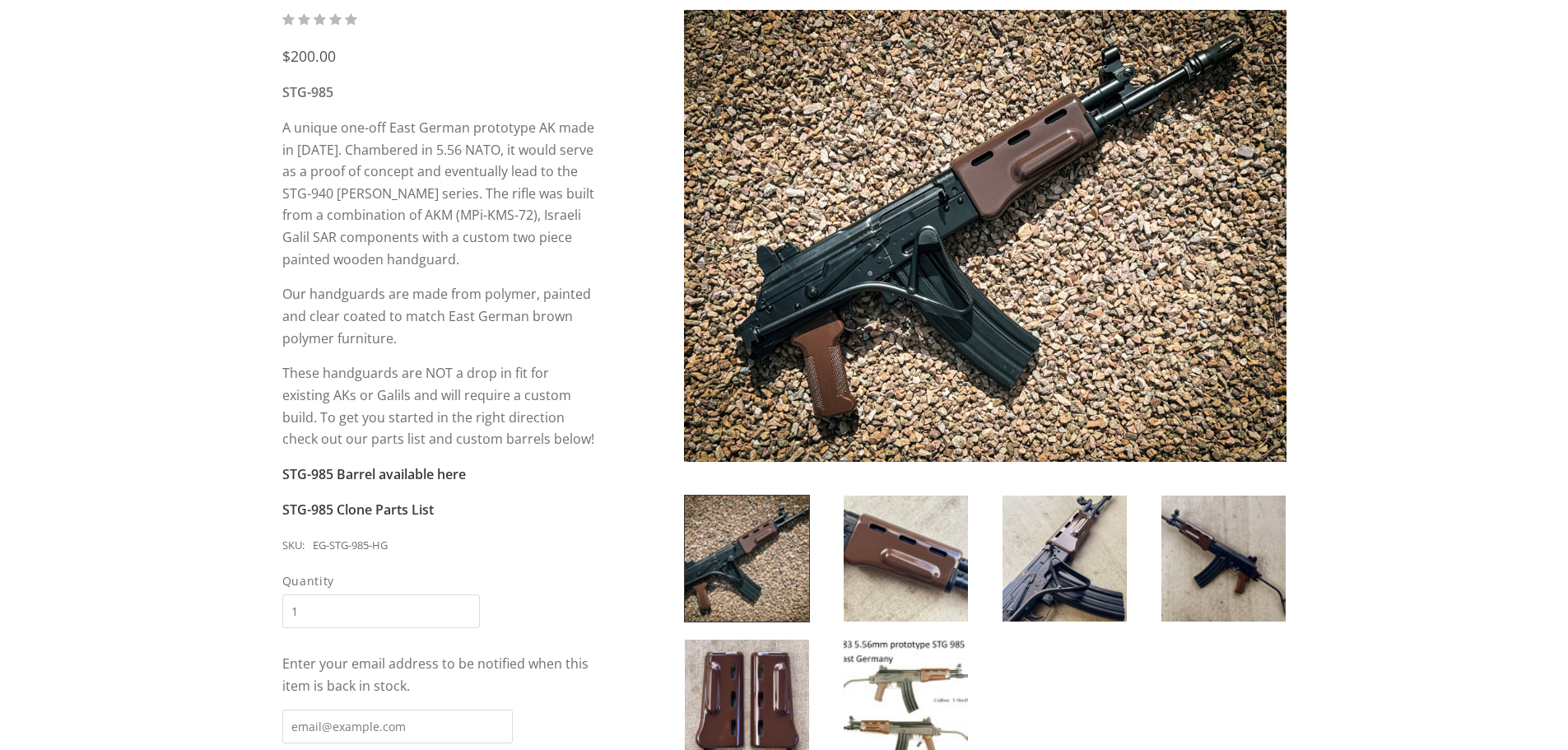
scroll to position [247, 0]
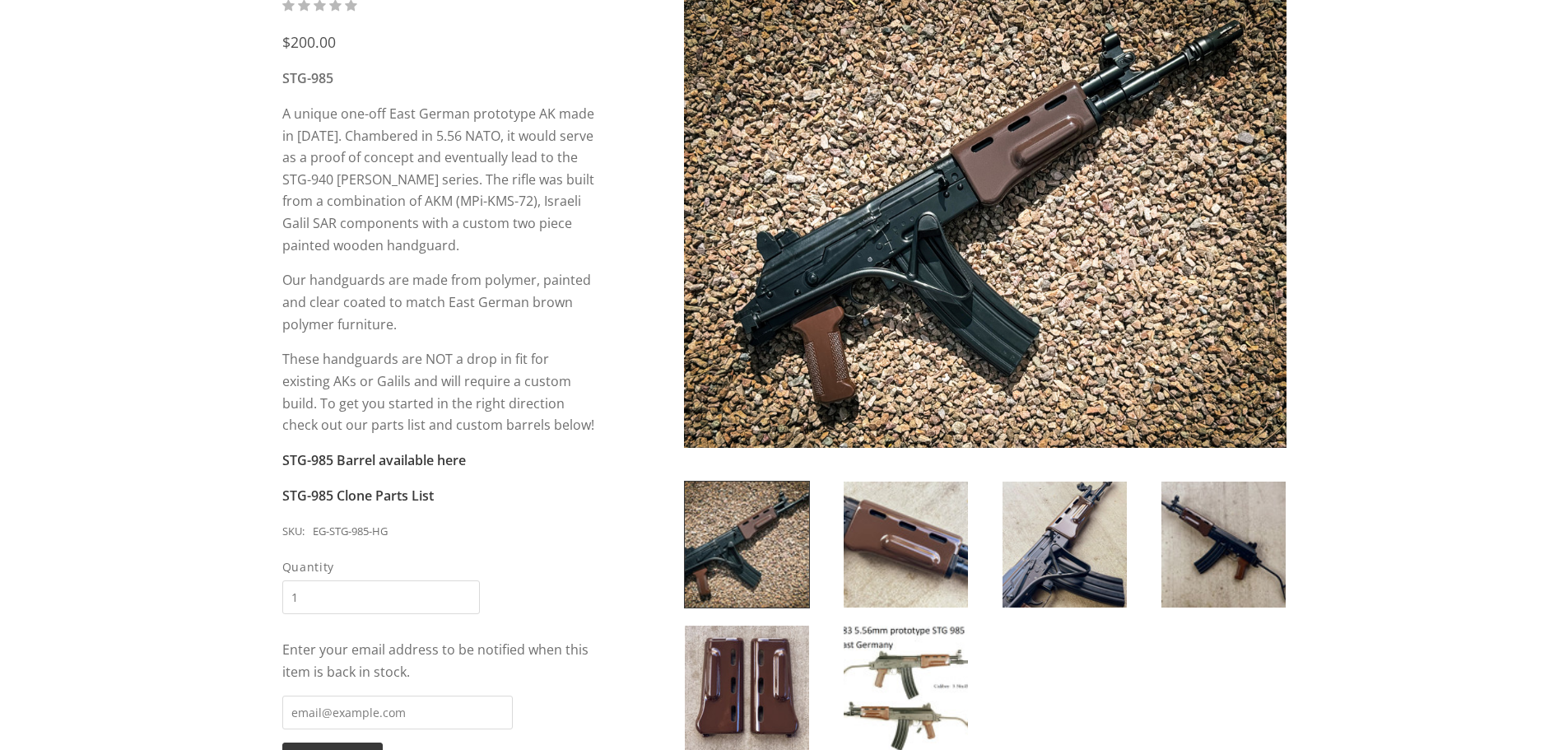
drag, startPoint x: 1019, startPoint y: 297, endPoint x: 1013, endPoint y: 308, distance: 12.5
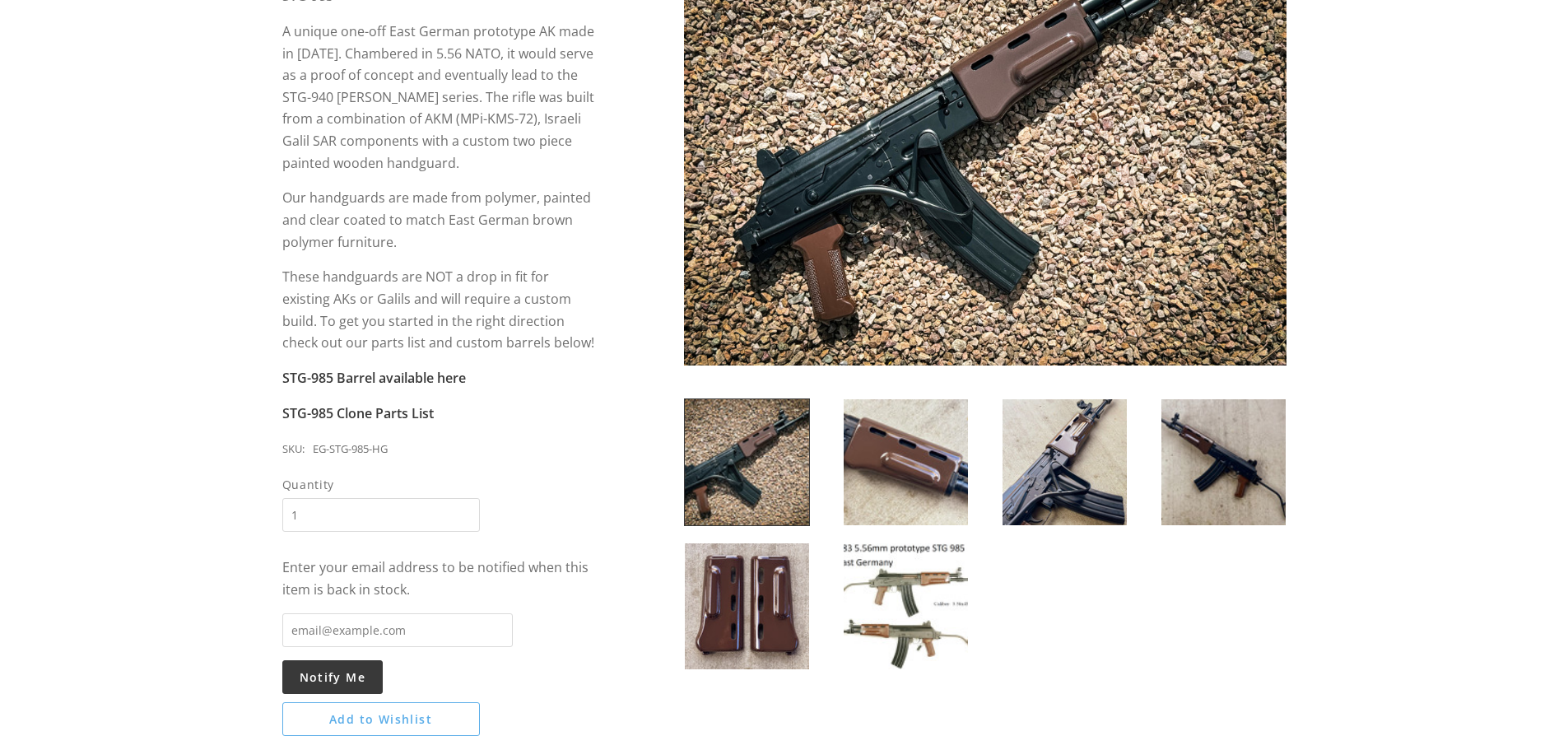
click at [878, 601] on img at bounding box center [905, 606] width 124 height 126
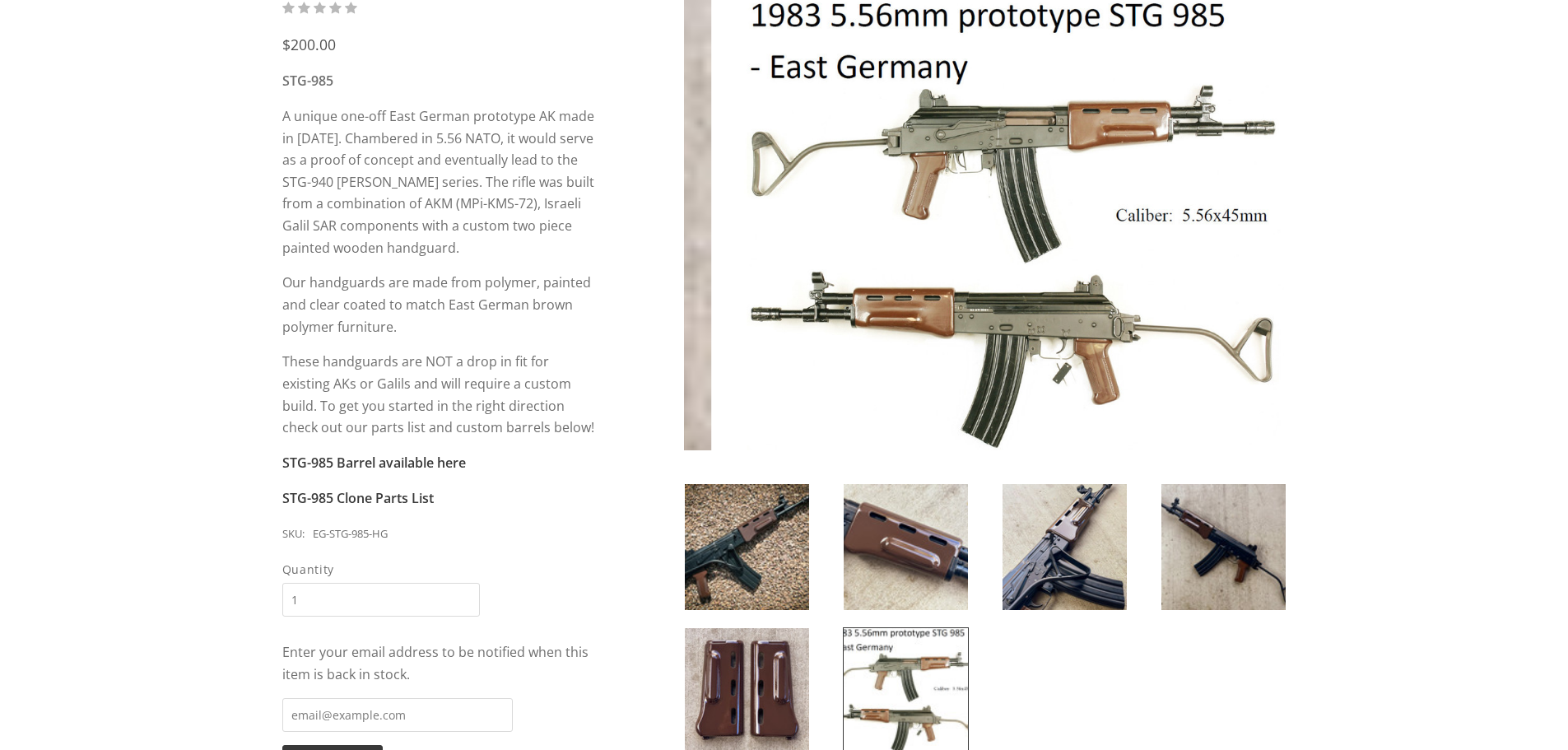
scroll to position [165, 0]
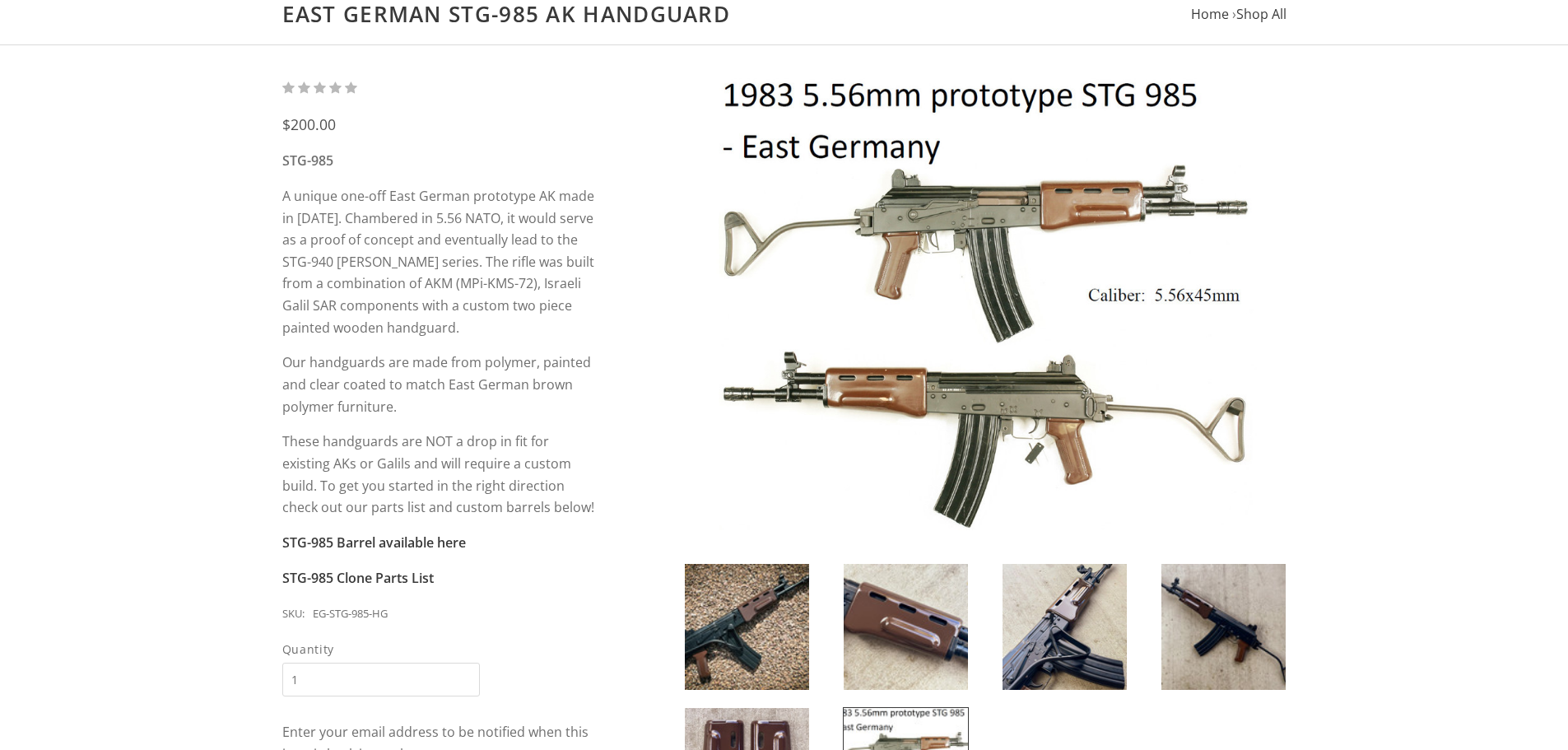
click at [743, 593] on img at bounding box center [746, 627] width 124 height 126
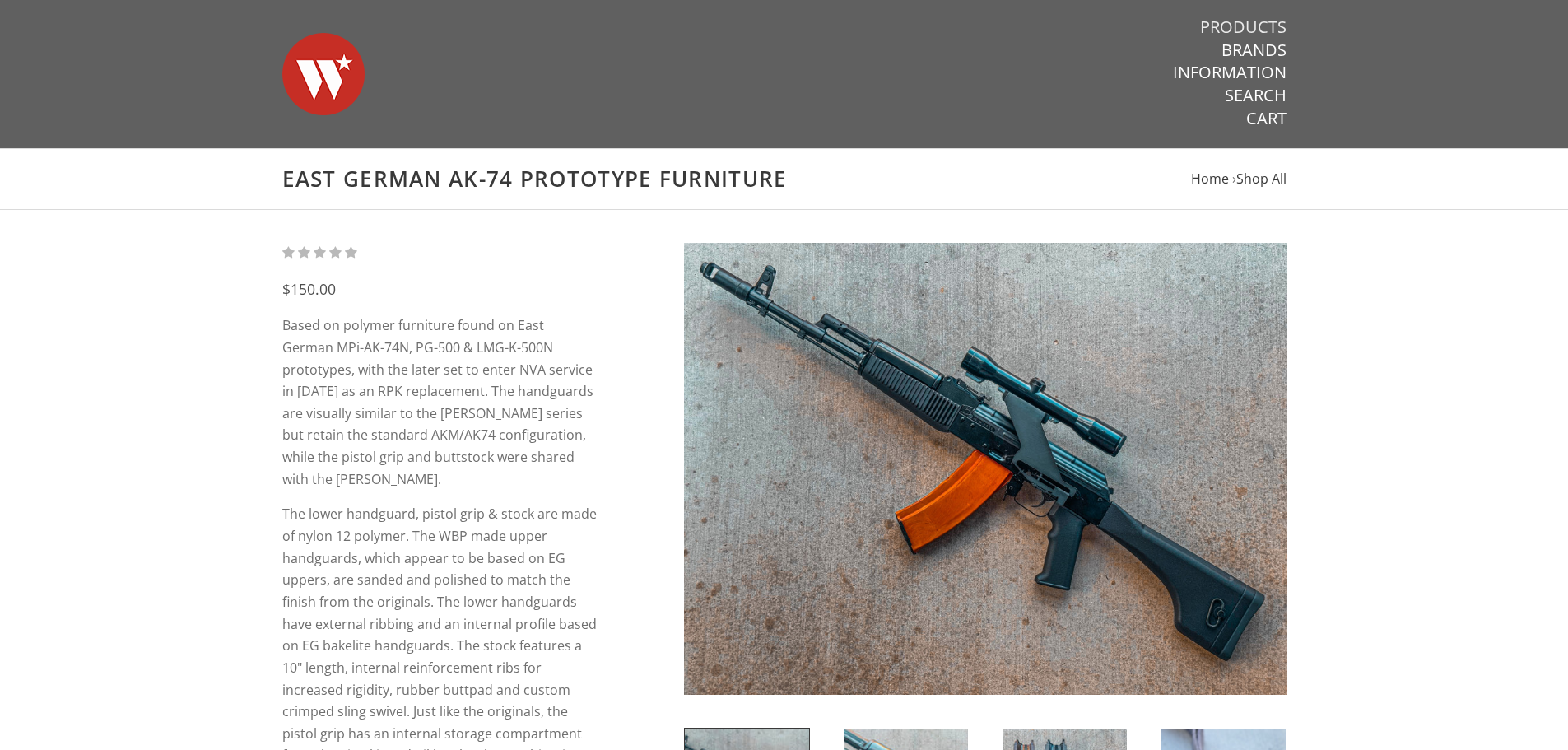
click at [1257, 28] on link "Products" at bounding box center [1243, 28] width 86 height 22
